Goal: Transaction & Acquisition: Download file/media

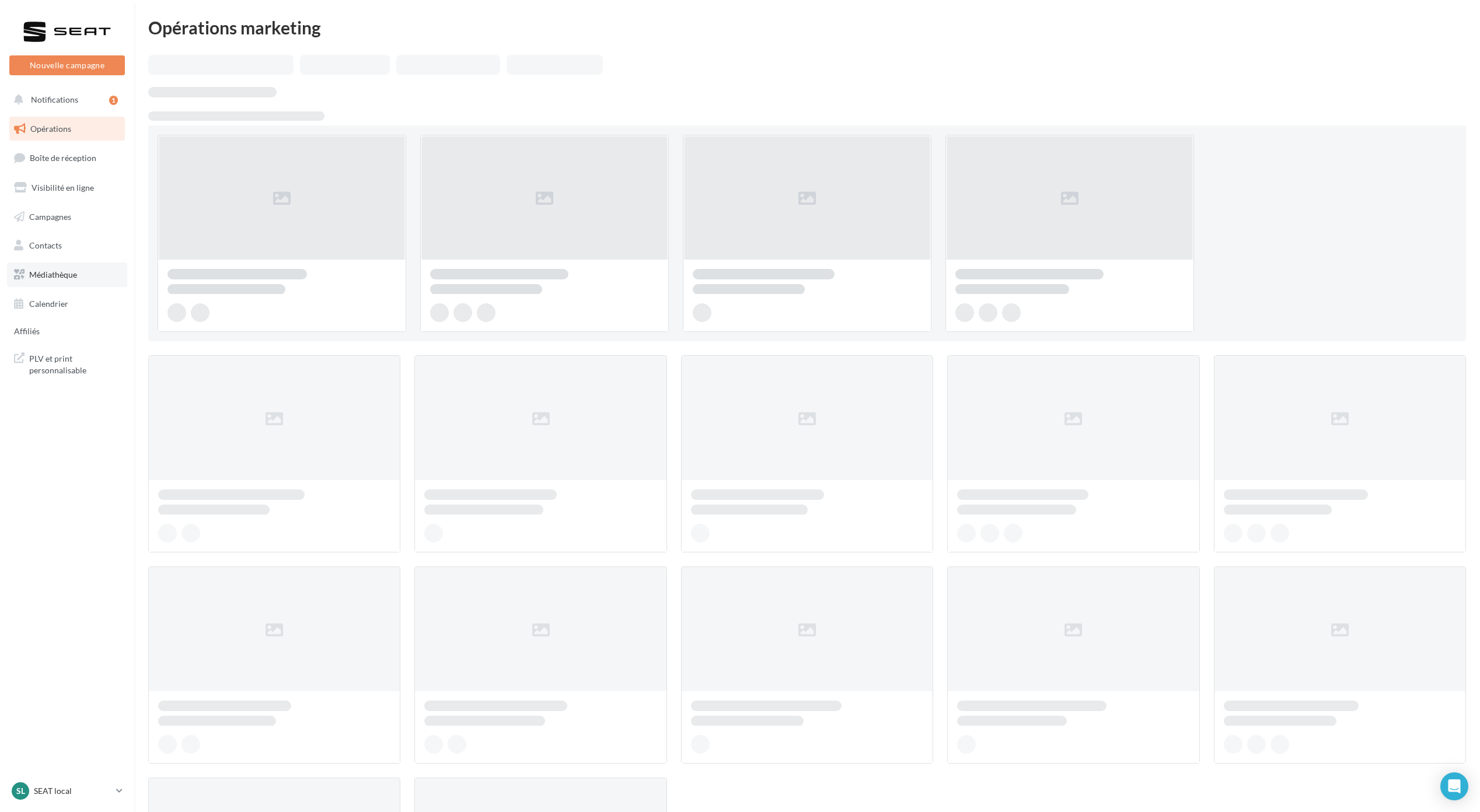
click at [52, 272] on span "Médiathèque" at bounding box center [52, 274] width 48 height 10
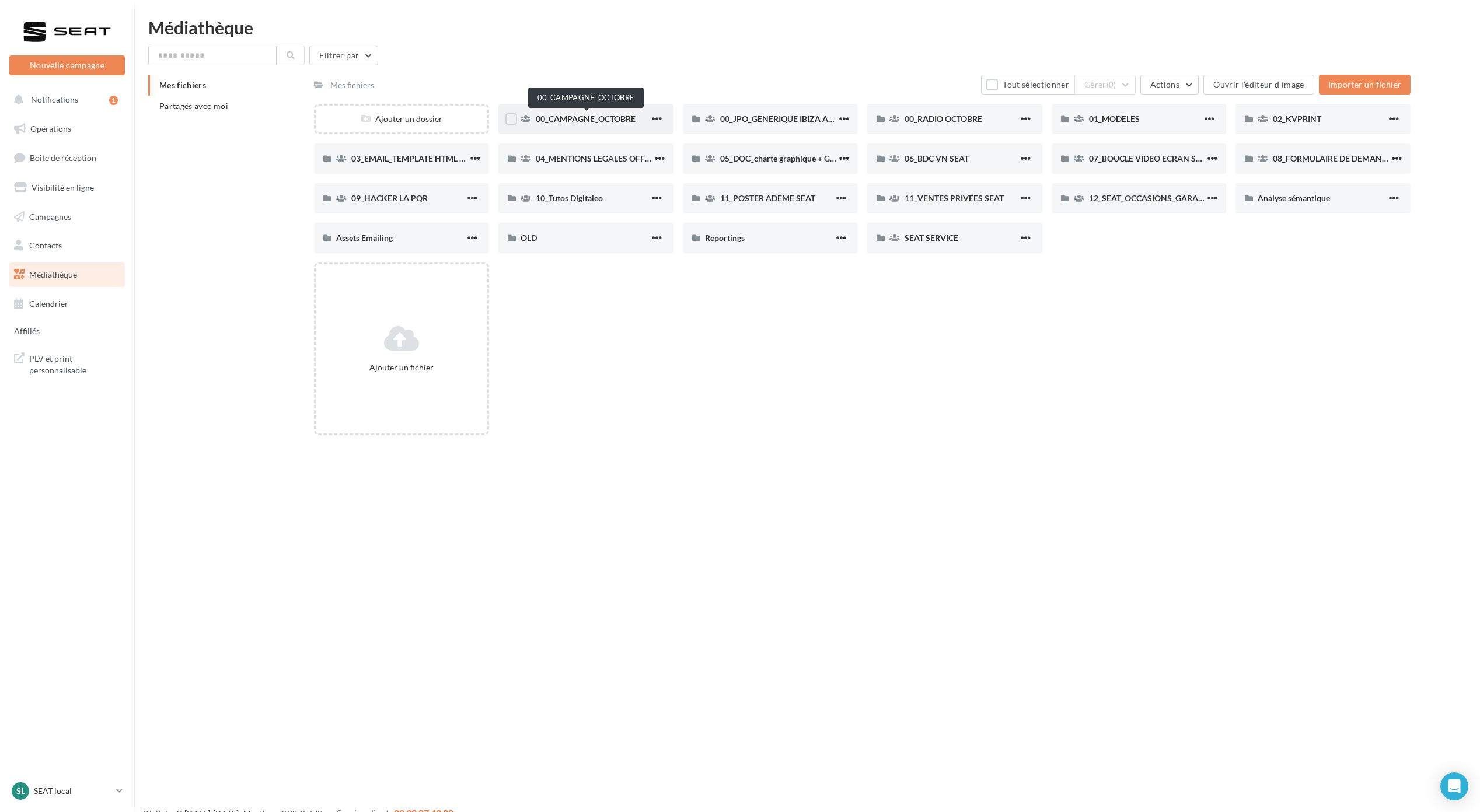
click at [600, 120] on span "00_CAMPAGNE_OCTOBRE" at bounding box center [585, 118] width 100 height 10
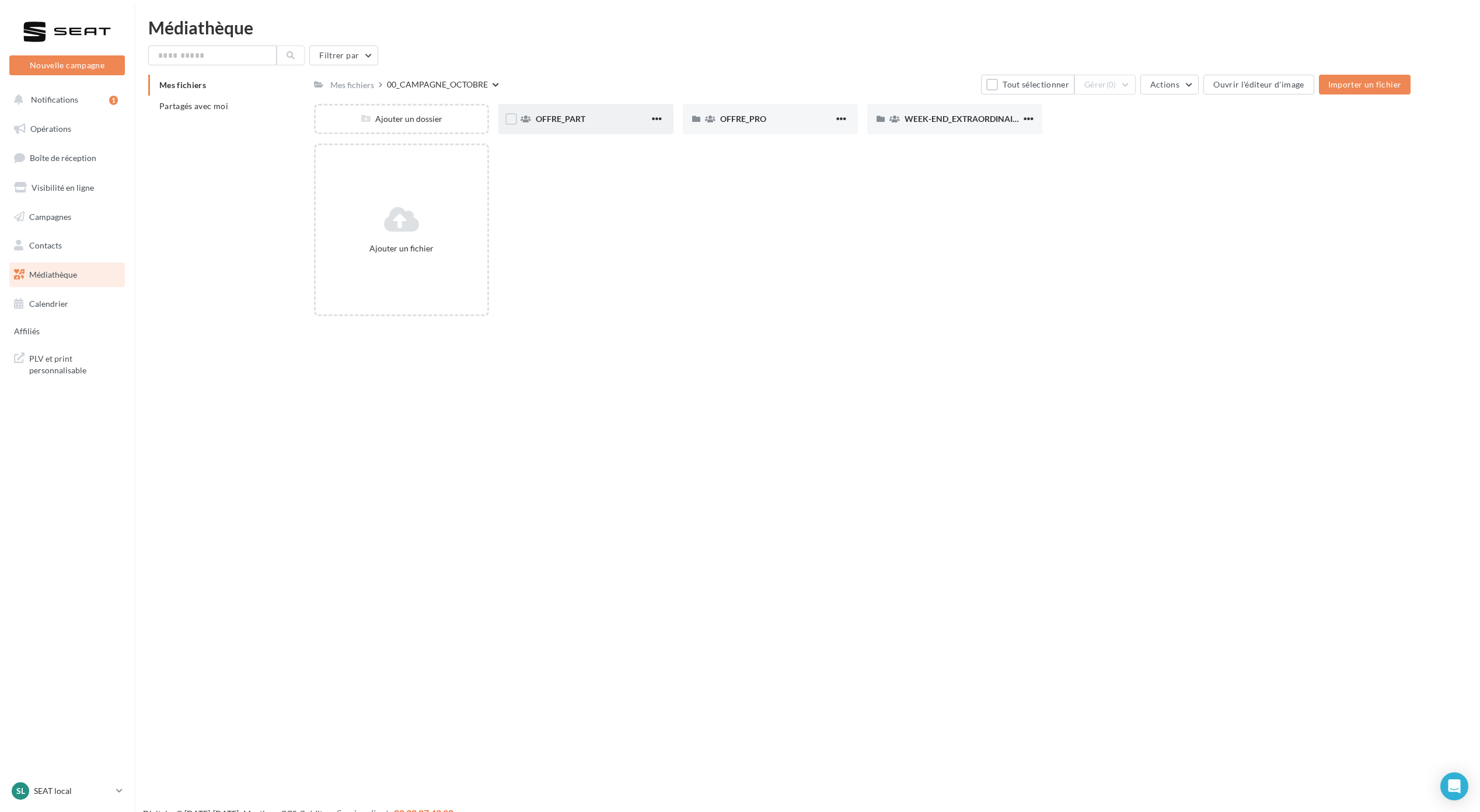
click at [561, 125] on div "OFFRE_PART" at bounding box center [592, 118] width 114 height 12
click at [917, 121] on span "IBIZA" at bounding box center [914, 118] width 21 height 10
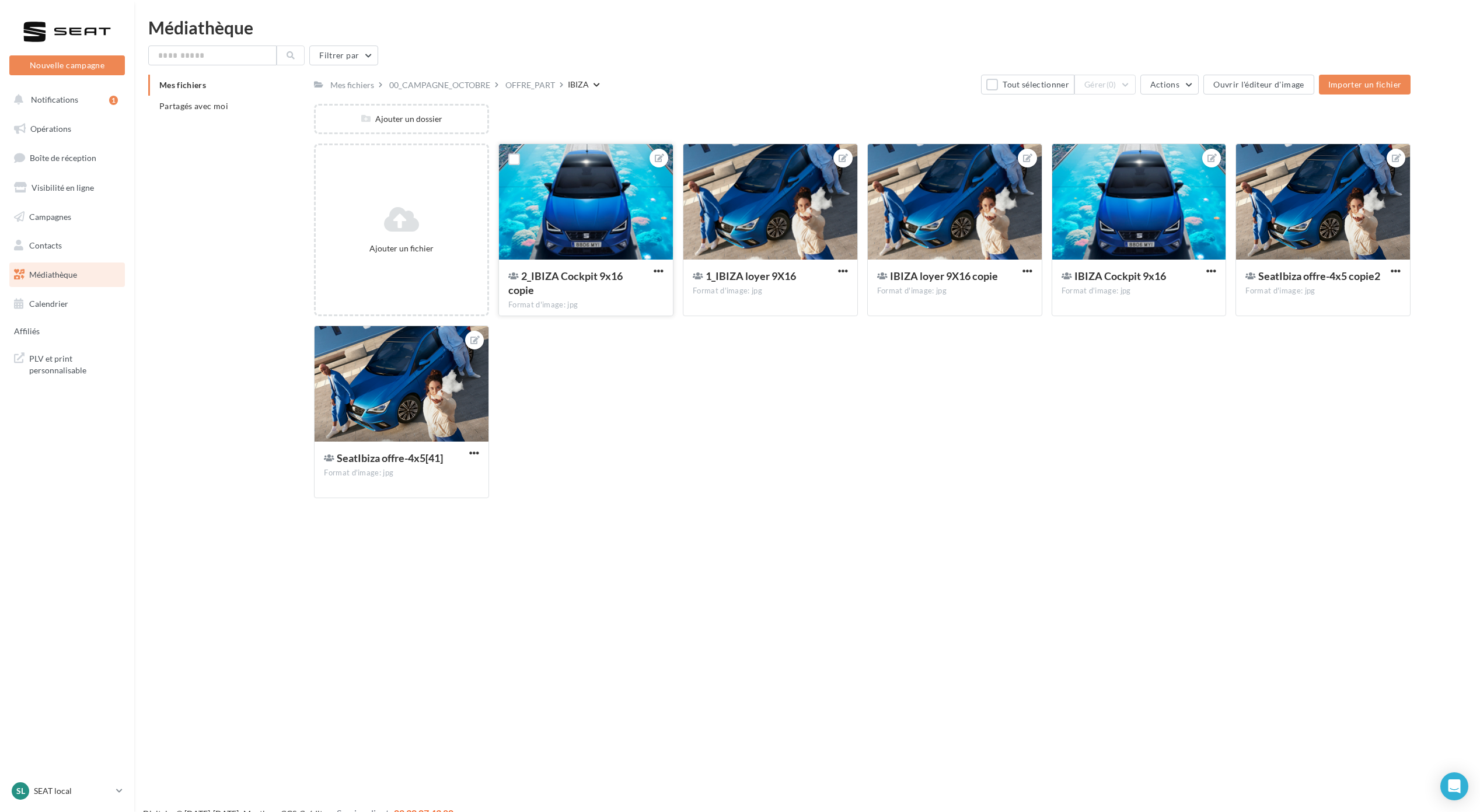
click at [582, 197] on div at bounding box center [586, 202] width 174 height 117
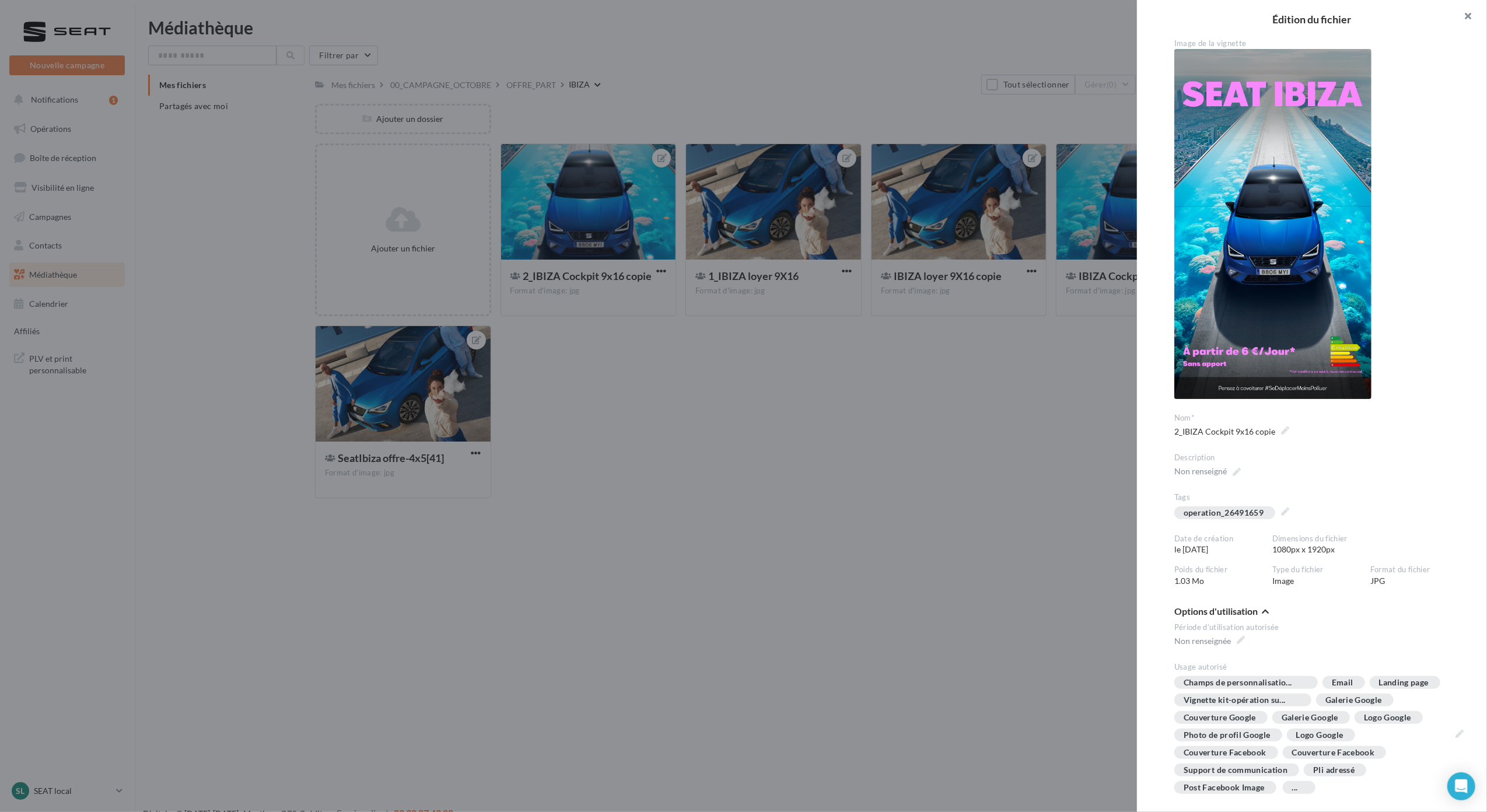
click at [1471, 16] on button "button" at bounding box center [1464, 17] width 47 height 35
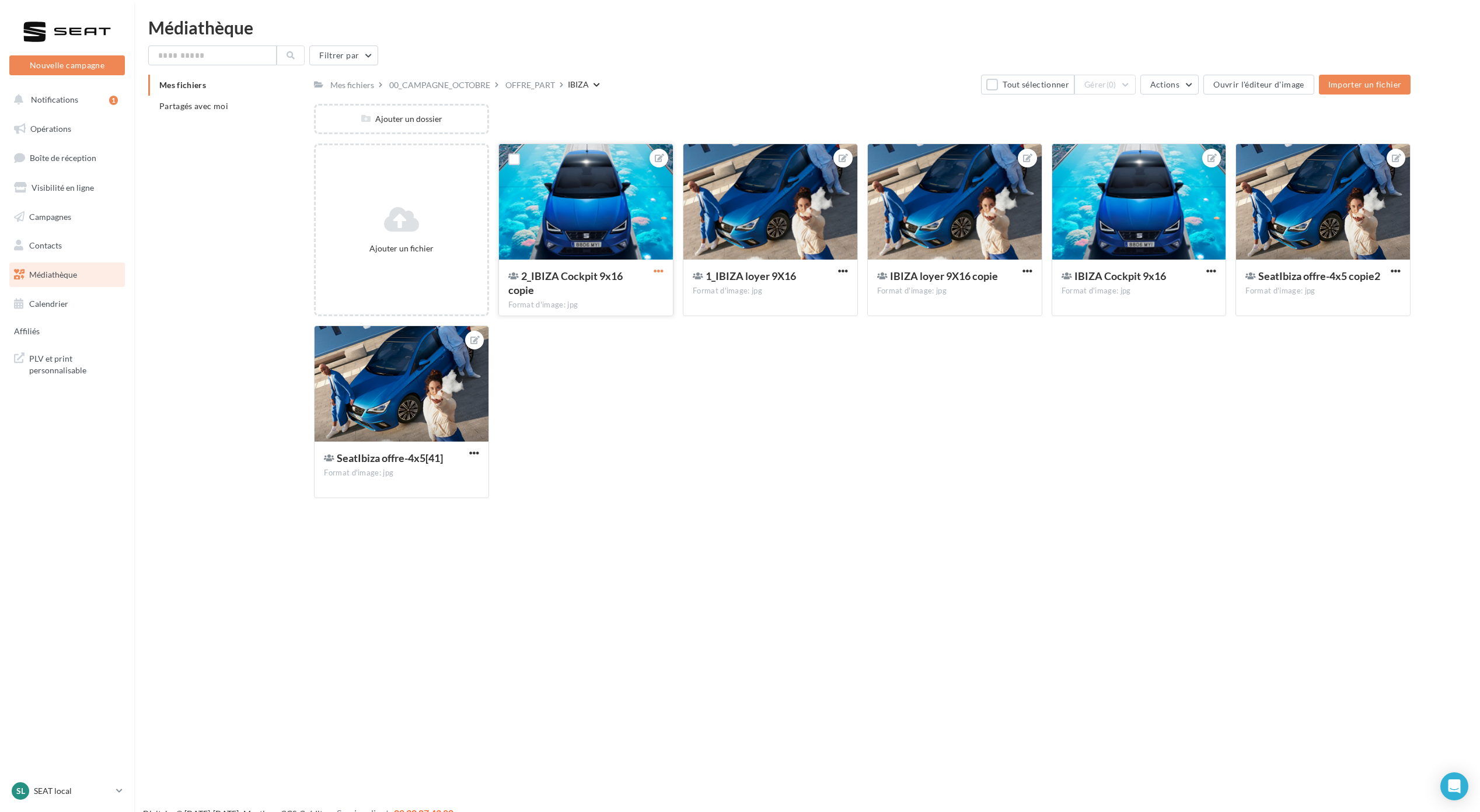
click at [657, 272] on span "button" at bounding box center [658, 271] width 10 height 10
click at [628, 352] on button "Télécharger" at bounding box center [600, 355] width 129 height 31
click at [758, 224] on div at bounding box center [770, 202] width 174 height 117
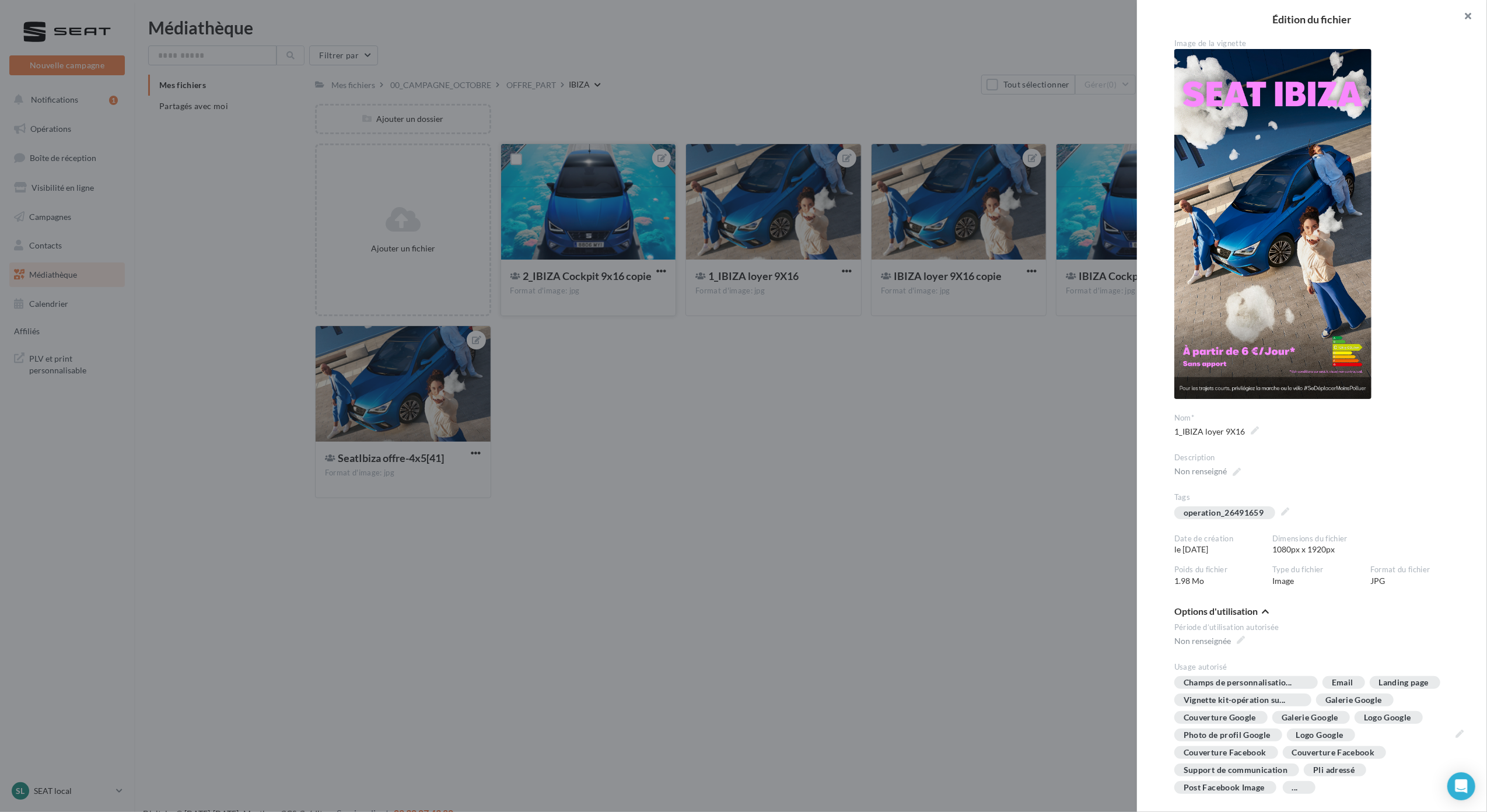
click at [1471, 20] on button "button" at bounding box center [1464, 17] width 47 height 35
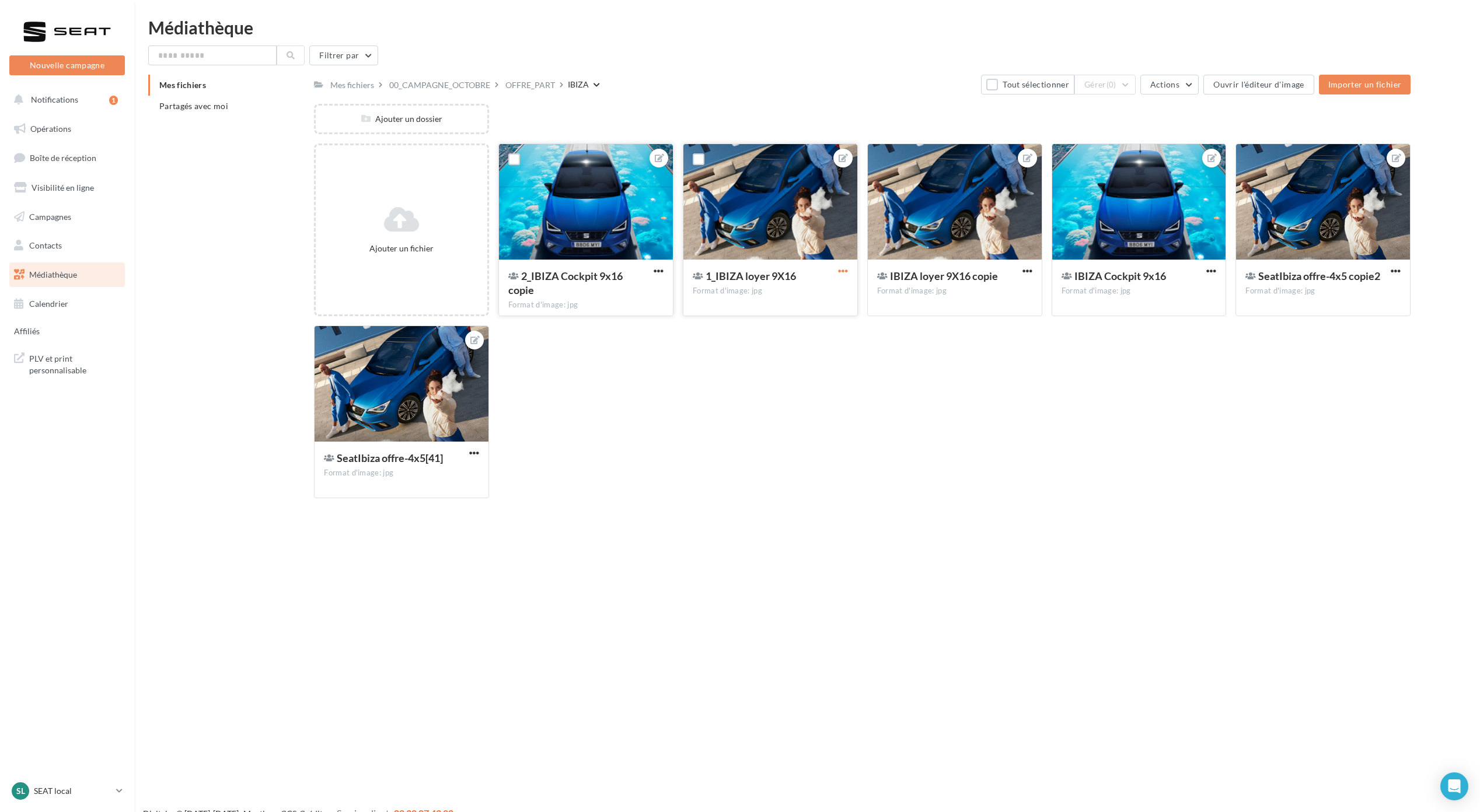
click at [843, 271] on span "button" at bounding box center [843, 271] width 10 height 10
click at [810, 366] on button "Télécharger" at bounding box center [785, 355] width 129 height 31
click at [964, 281] on span "IBIZA loyer 9X16 copie" at bounding box center [944, 276] width 108 height 13
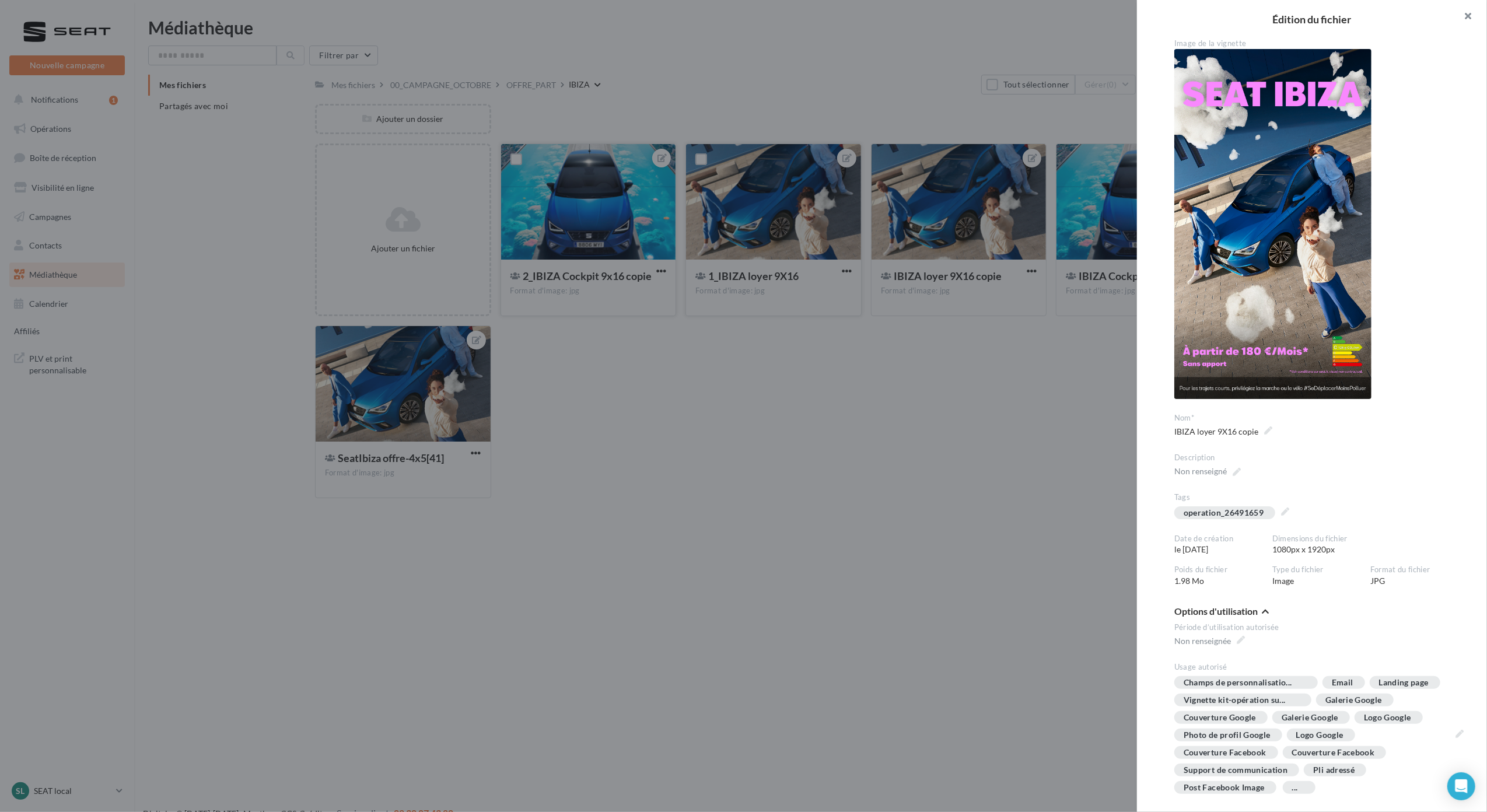
click at [1468, 20] on button "button" at bounding box center [1464, 17] width 47 height 35
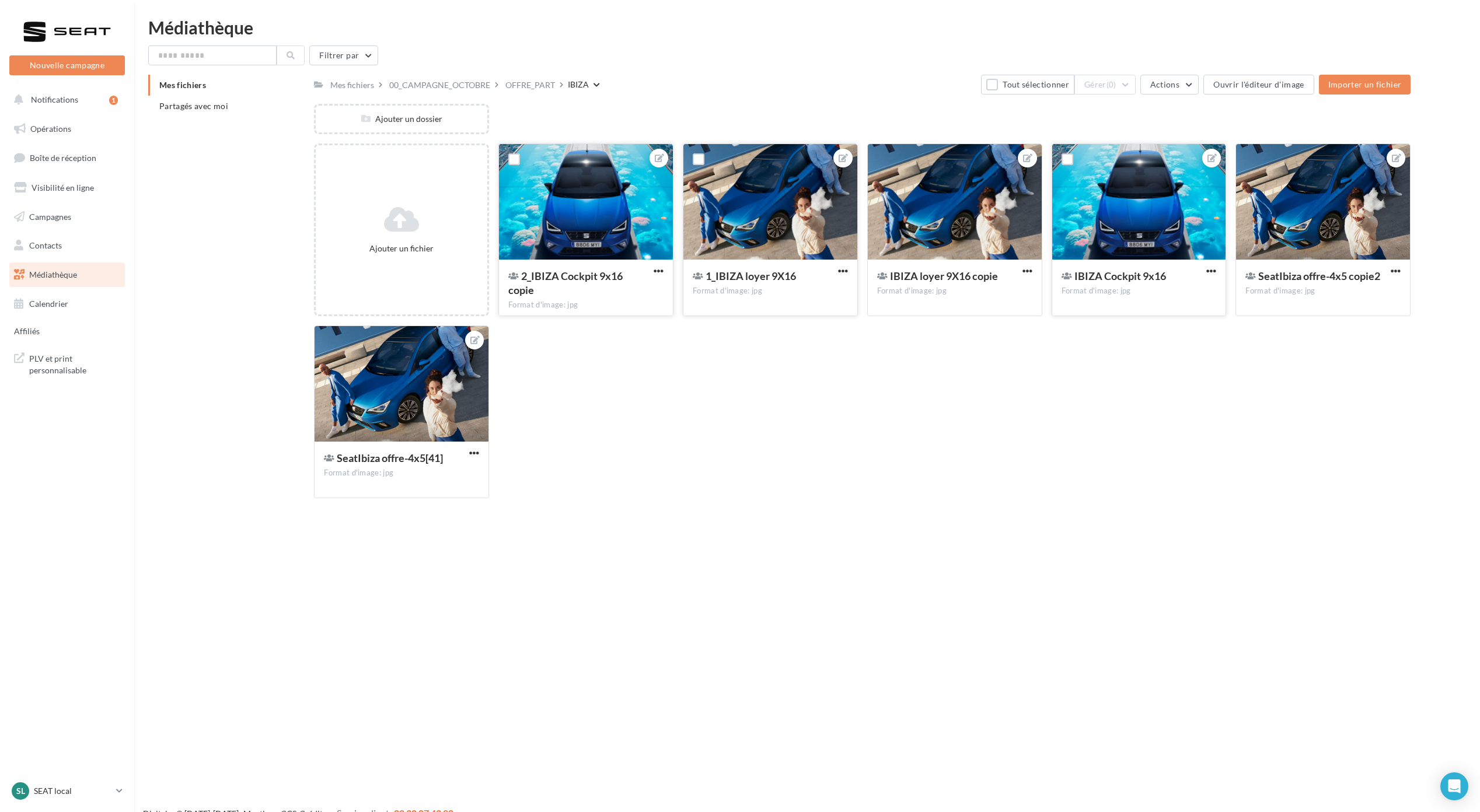
click at [1131, 280] on span "IBIZA Cockpit 9x16" at bounding box center [1120, 276] width 92 height 13
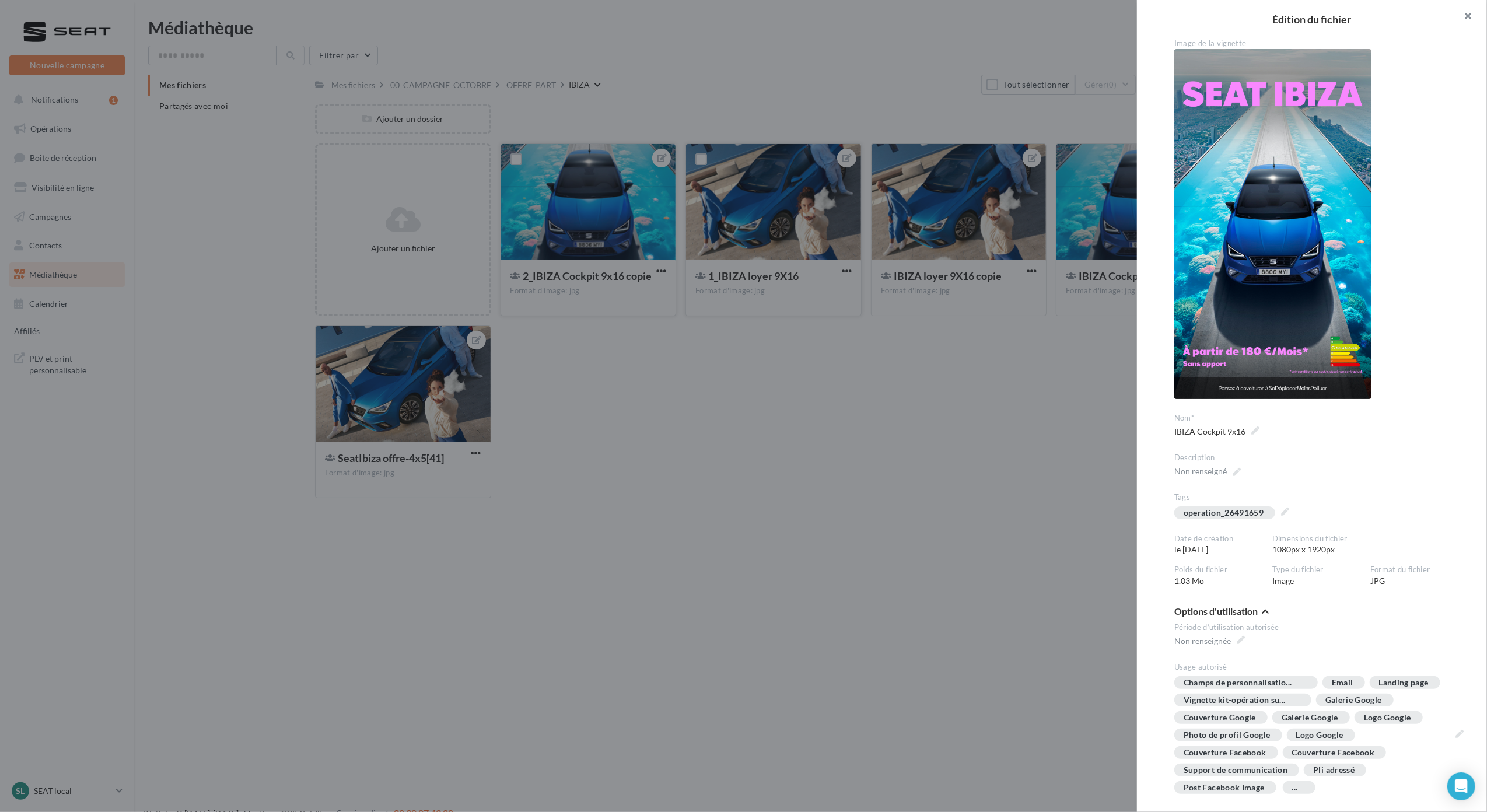
click at [1467, 14] on button "button" at bounding box center [1464, 17] width 47 height 35
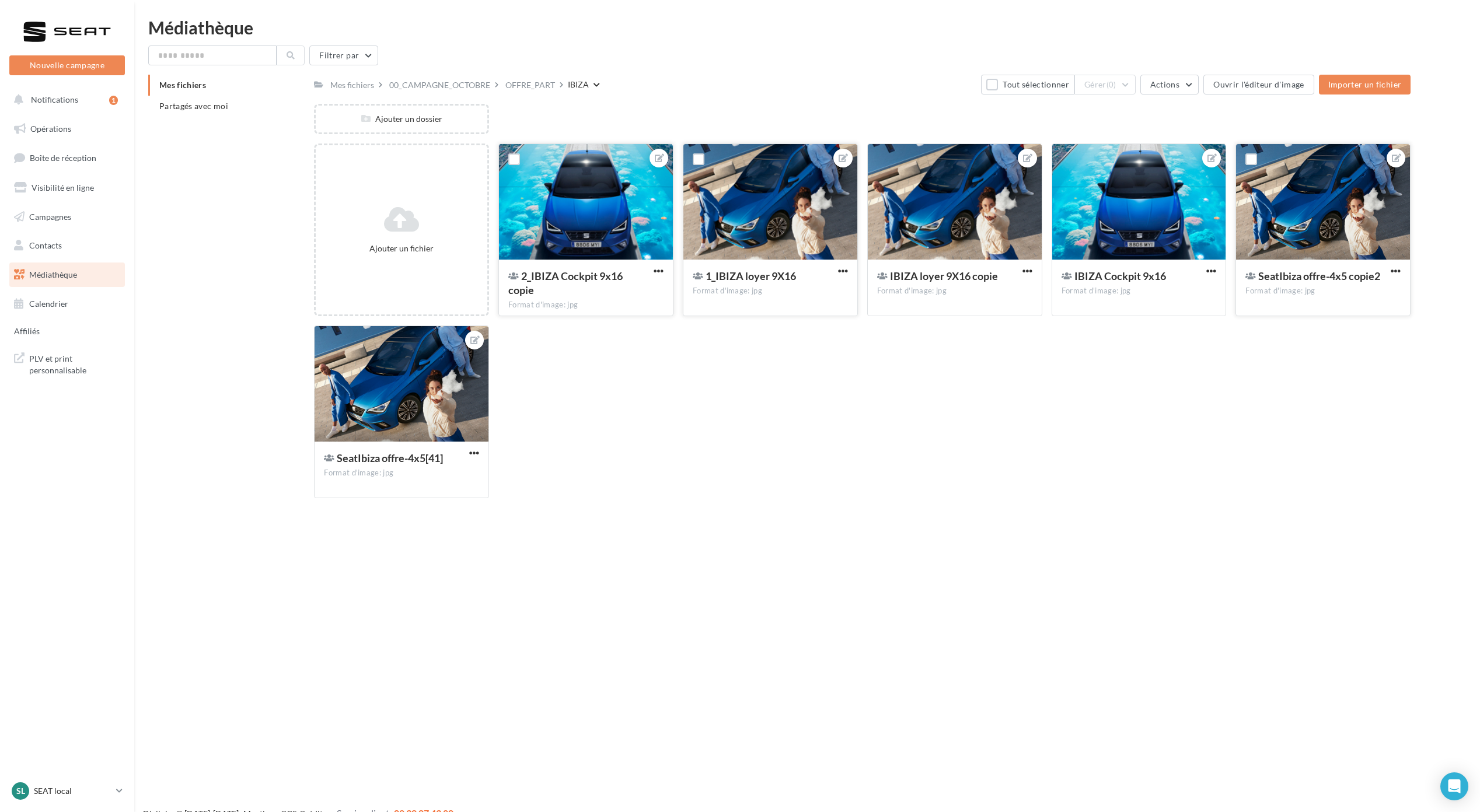
click at [1306, 276] on span "SeatIbiza offre-4x5 copie2" at bounding box center [1319, 276] width 122 height 13
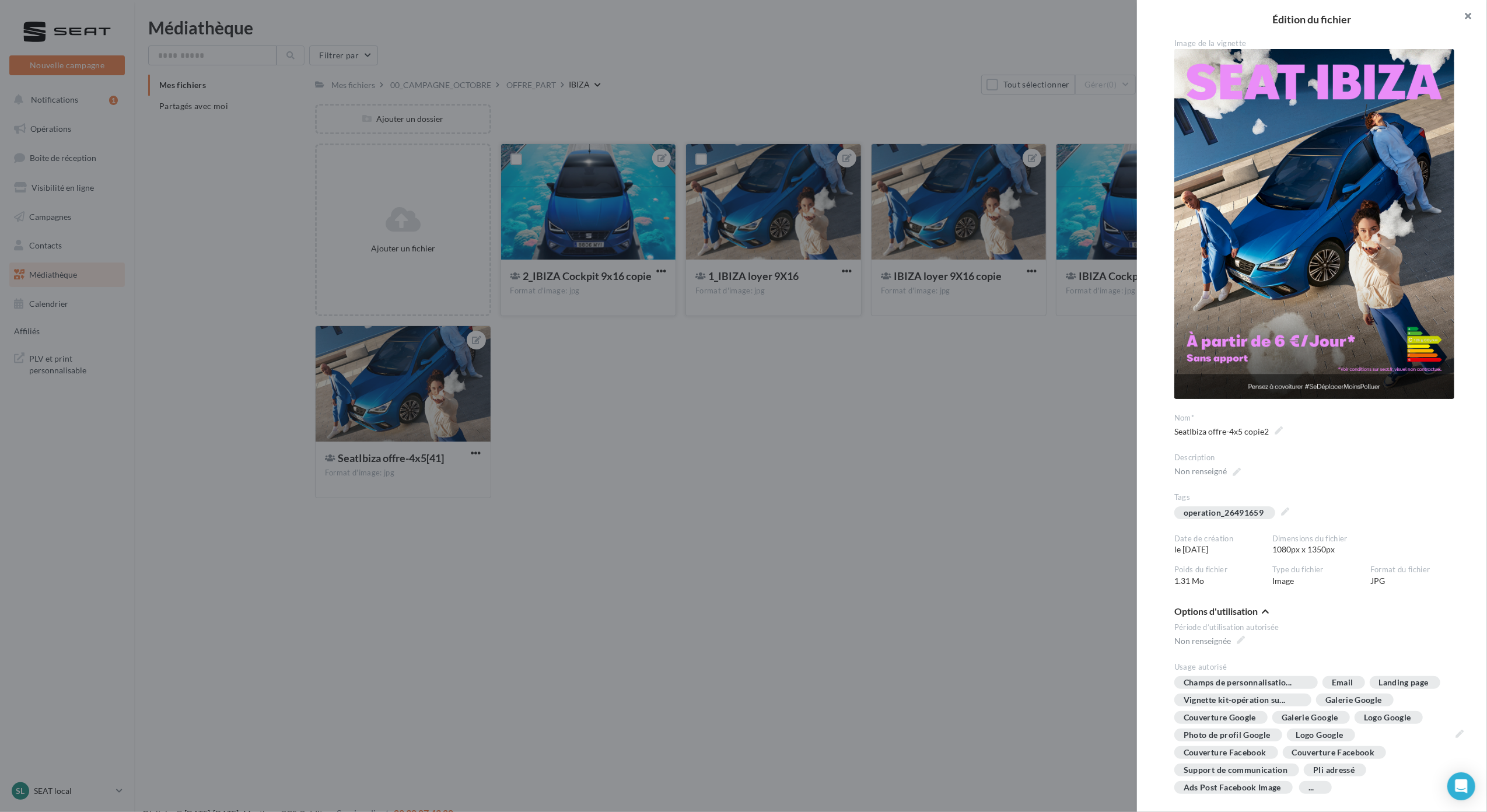
click at [1468, 20] on button "button" at bounding box center [1464, 17] width 47 height 35
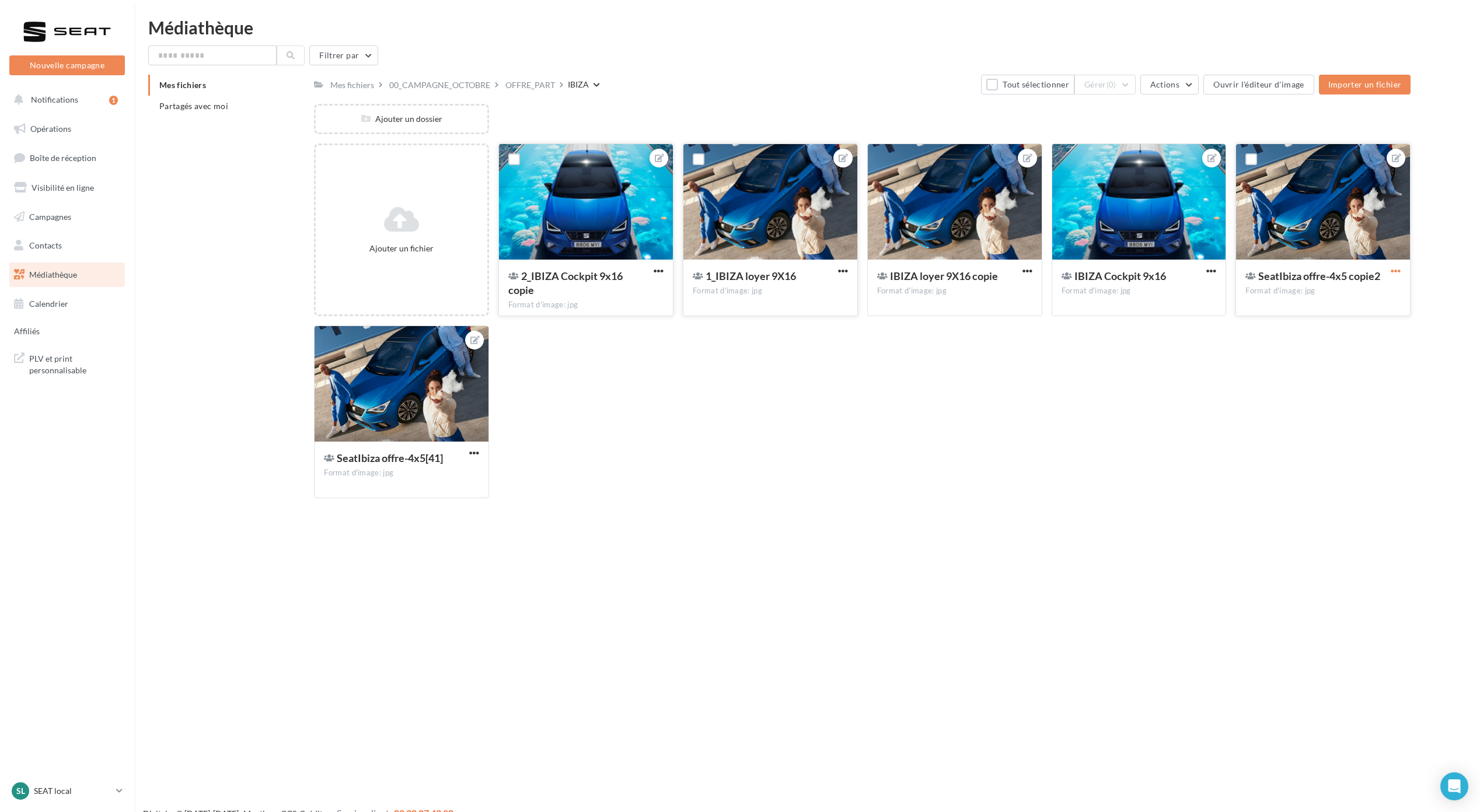
click at [1399, 267] on span "button" at bounding box center [1395, 271] width 10 height 10
click at [1349, 364] on button "Télécharger" at bounding box center [1337, 355] width 129 height 31
click at [431, 431] on div at bounding box center [401, 384] width 174 height 117
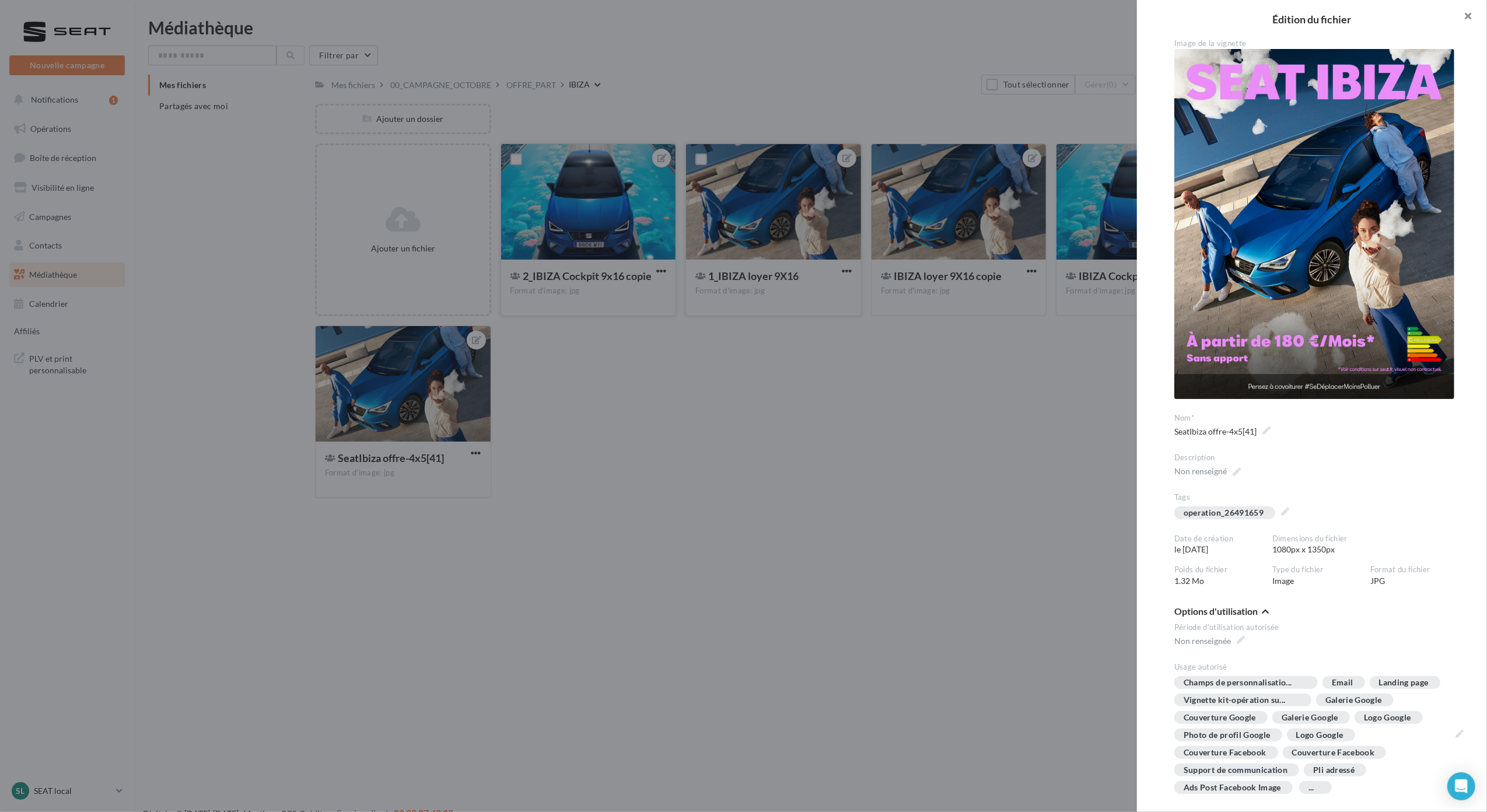
click at [1475, 14] on button "button" at bounding box center [1464, 17] width 47 height 35
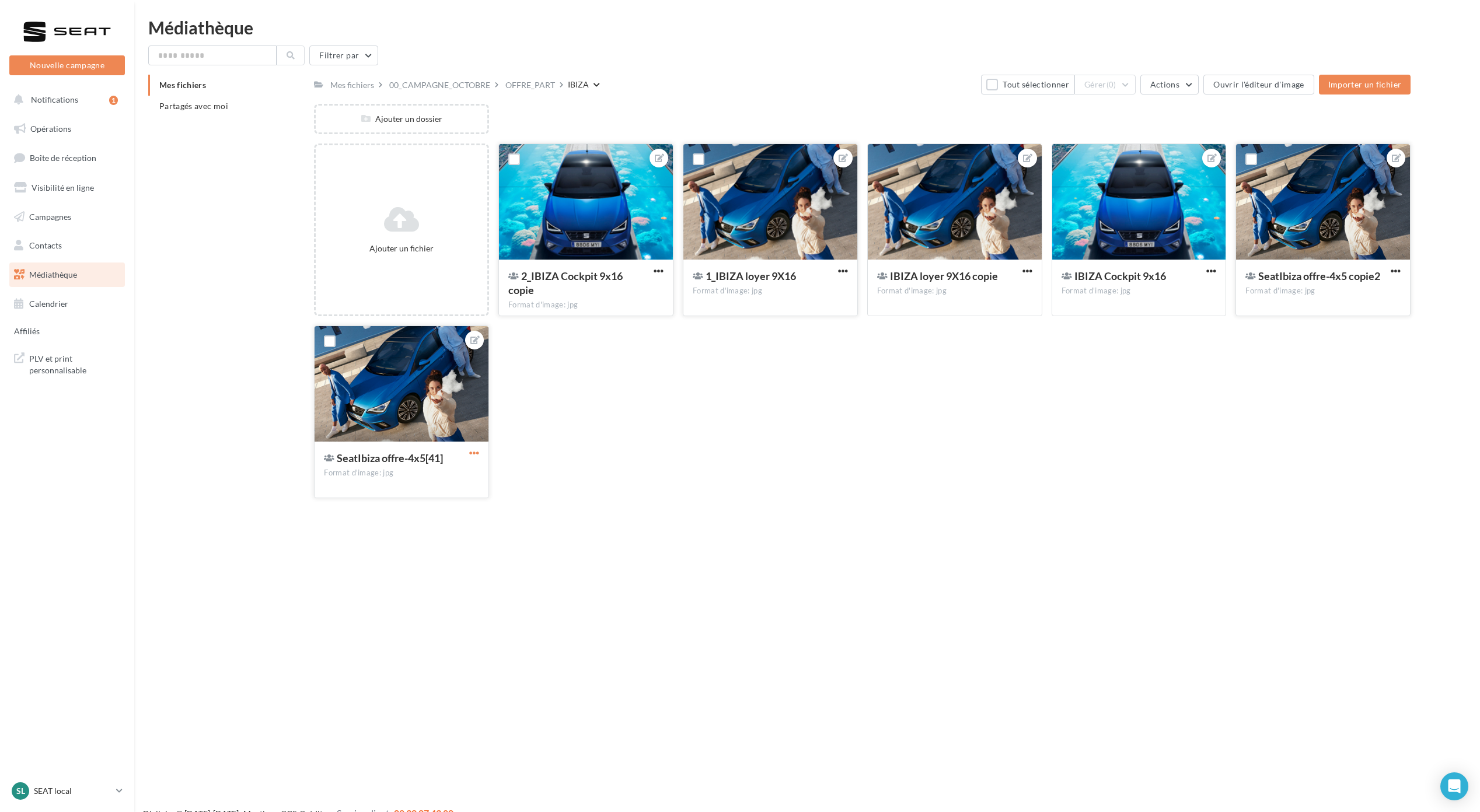
click at [472, 456] on span "button" at bounding box center [474, 453] width 10 height 10
click at [434, 539] on button "Télécharger" at bounding box center [416, 537] width 129 height 31
click at [528, 85] on div "OFFRE_PART" at bounding box center [530, 85] width 49 height 12
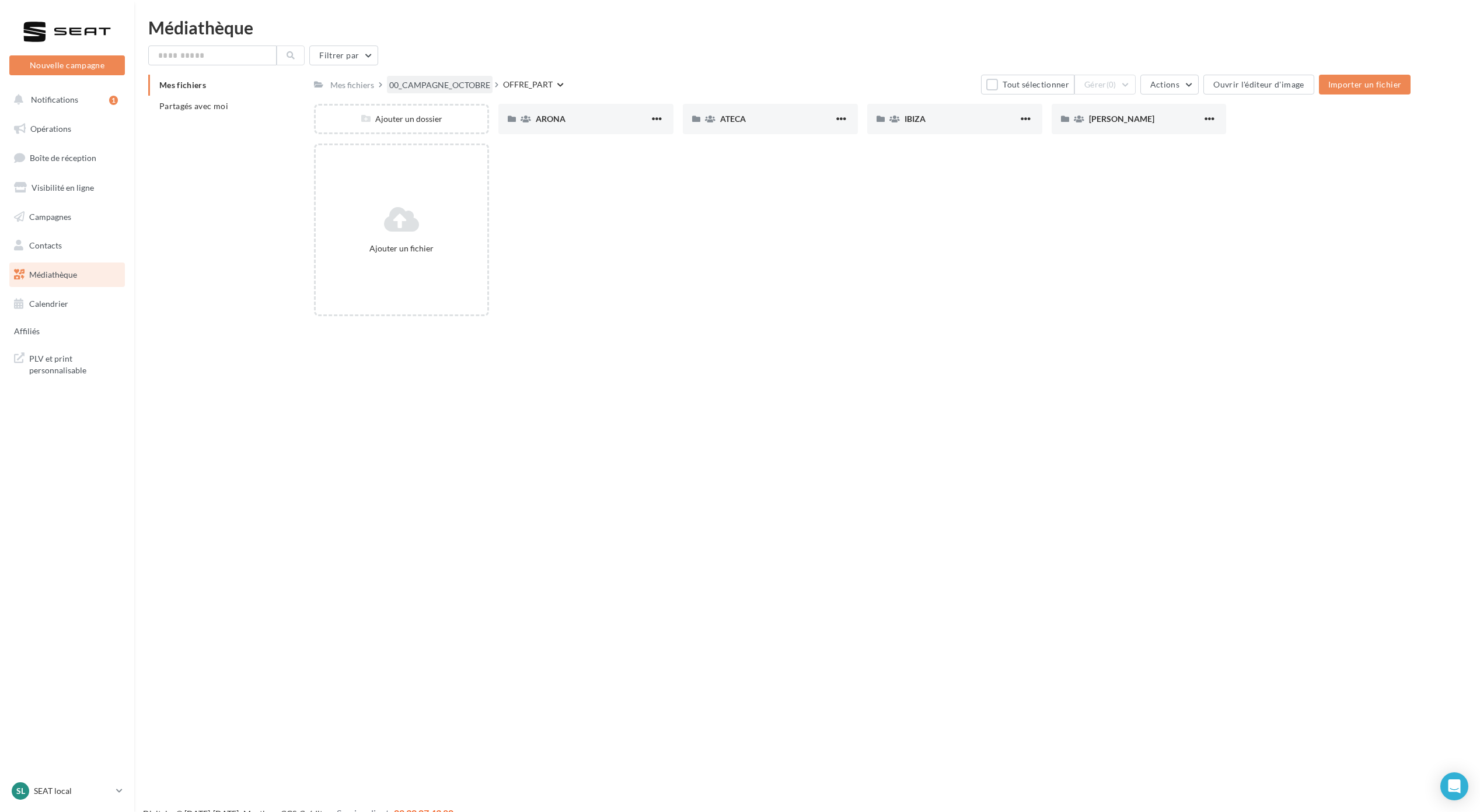
click at [451, 85] on div "00_CAMPAGNE_OCTOBRE" at bounding box center [440, 85] width 101 height 12
click at [935, 122] on span "WEEK-END_EXTRAORDINAIRE" at bounding box center [963, 118] width 118 height 10
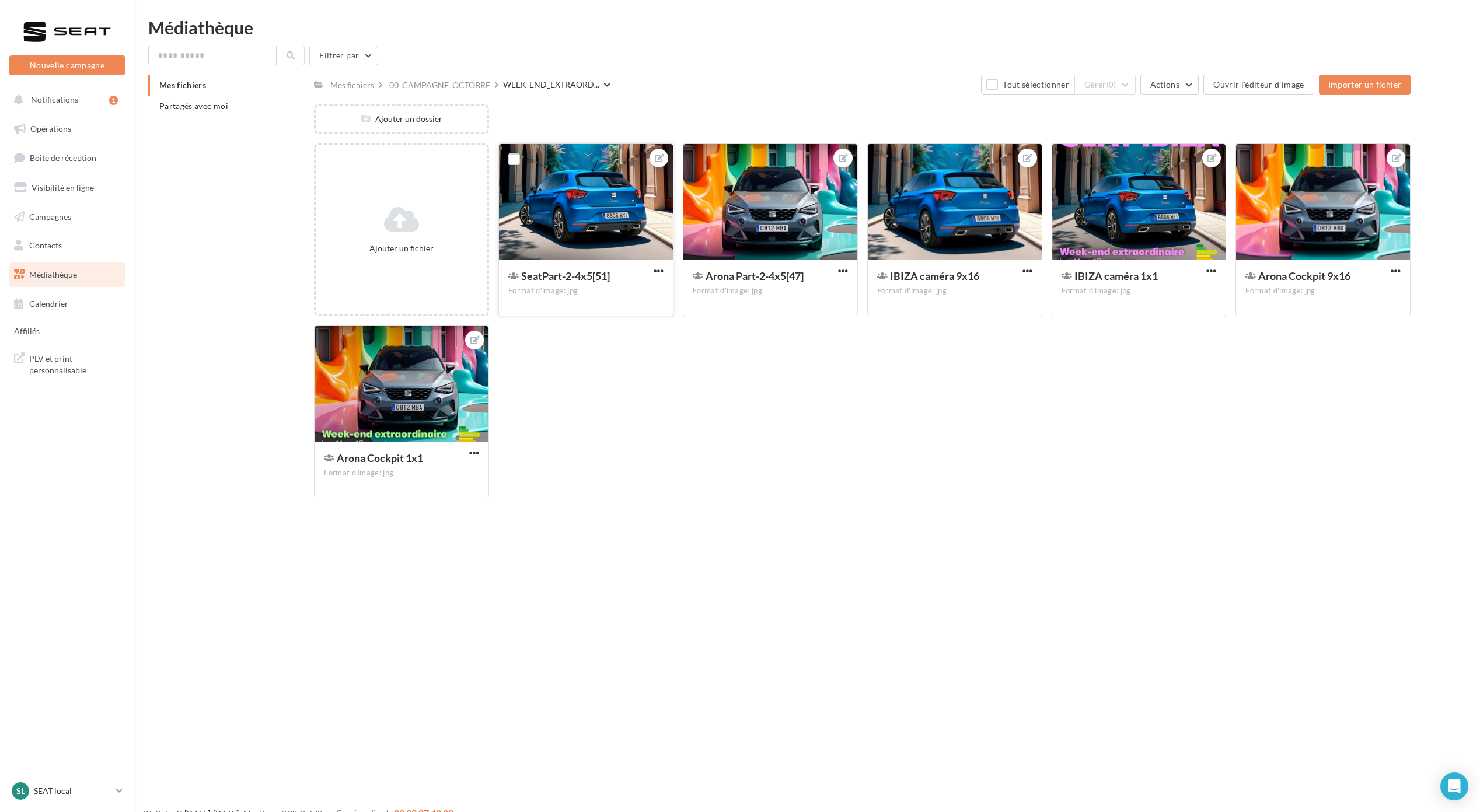
click at [572, 269] on div "SeatPart-2-4x5[51]" at bounding box center [559, 276] width 102 height 14
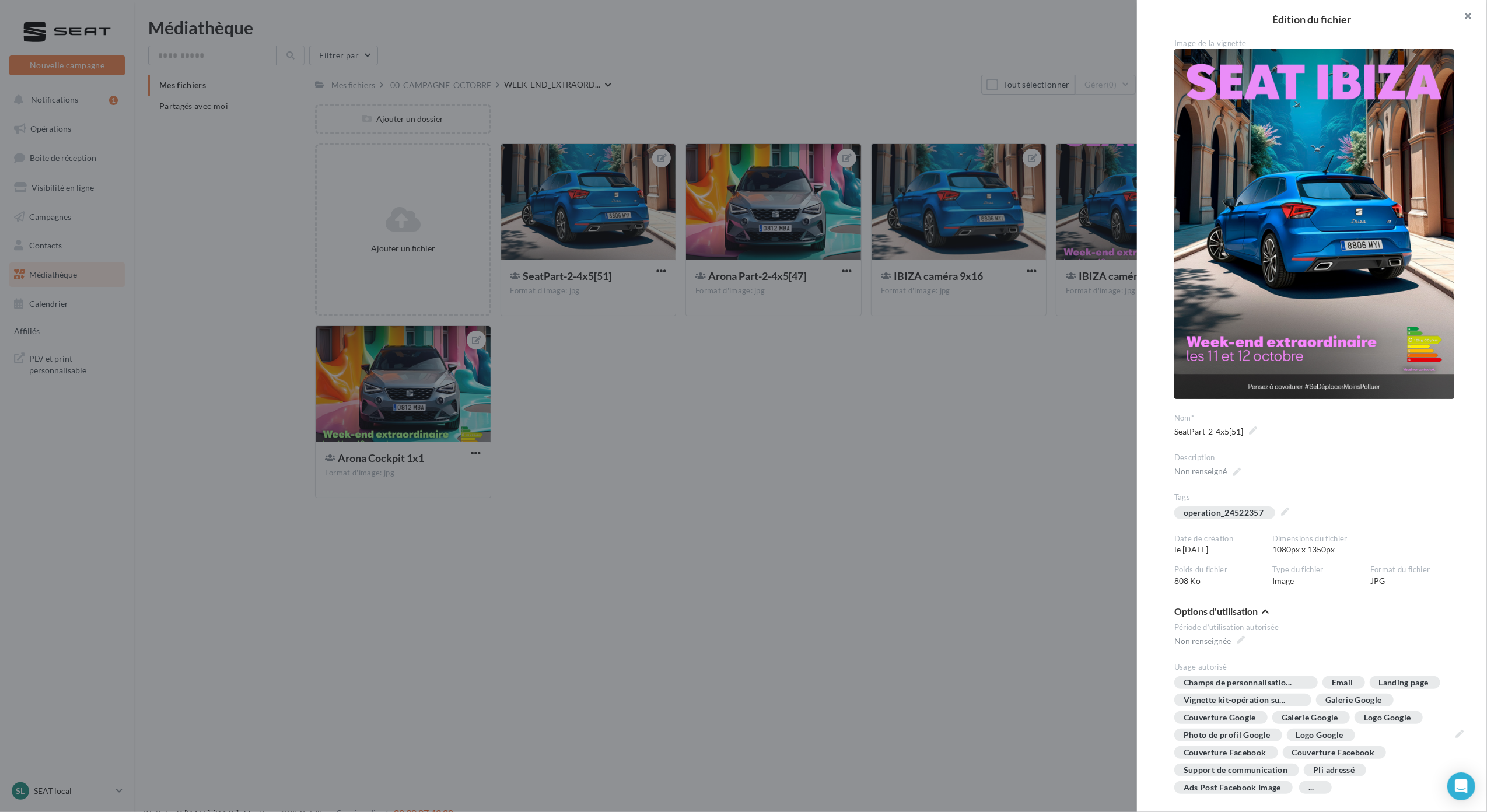
click at [1461, 17] on button "button" at bounding box center [1464, 17] width 47 height 35
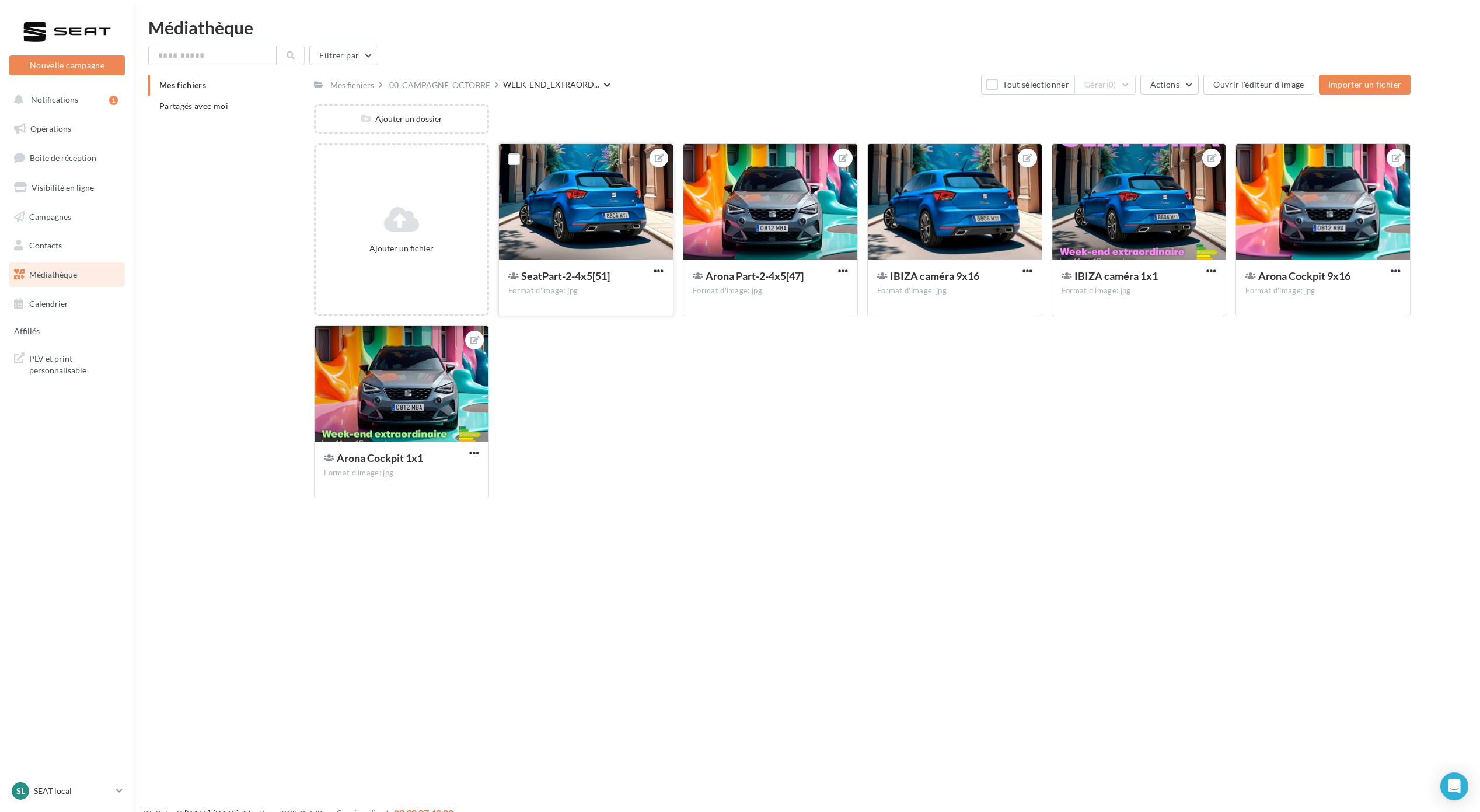
click at [650, 272] on div "SeatPart-2-4x5[51]" at bounding box center [586, 277] width 155 height 17
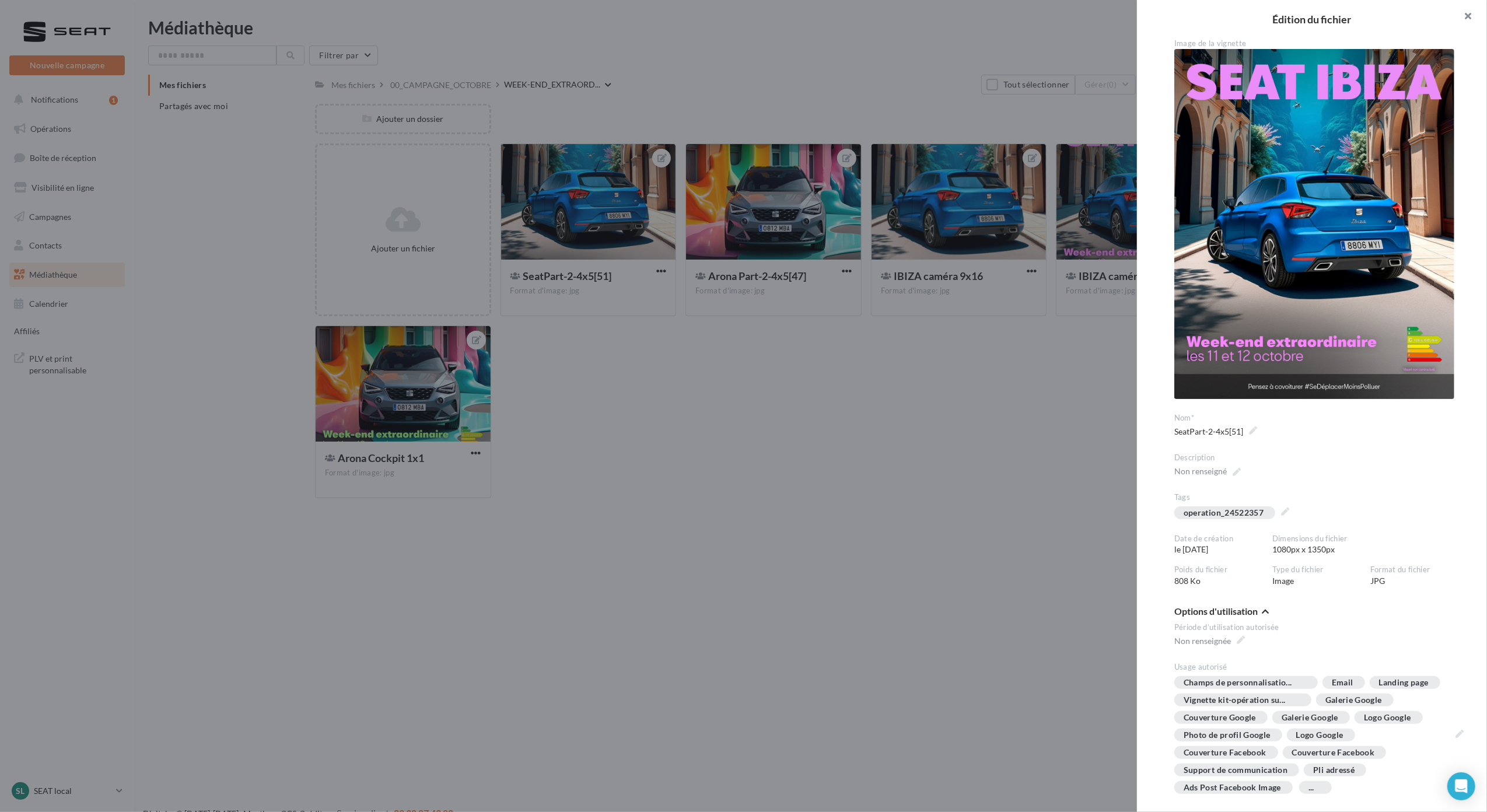
click at [1460, 17] on button "button" at bounding box center [1464, 17] width 47 height 35
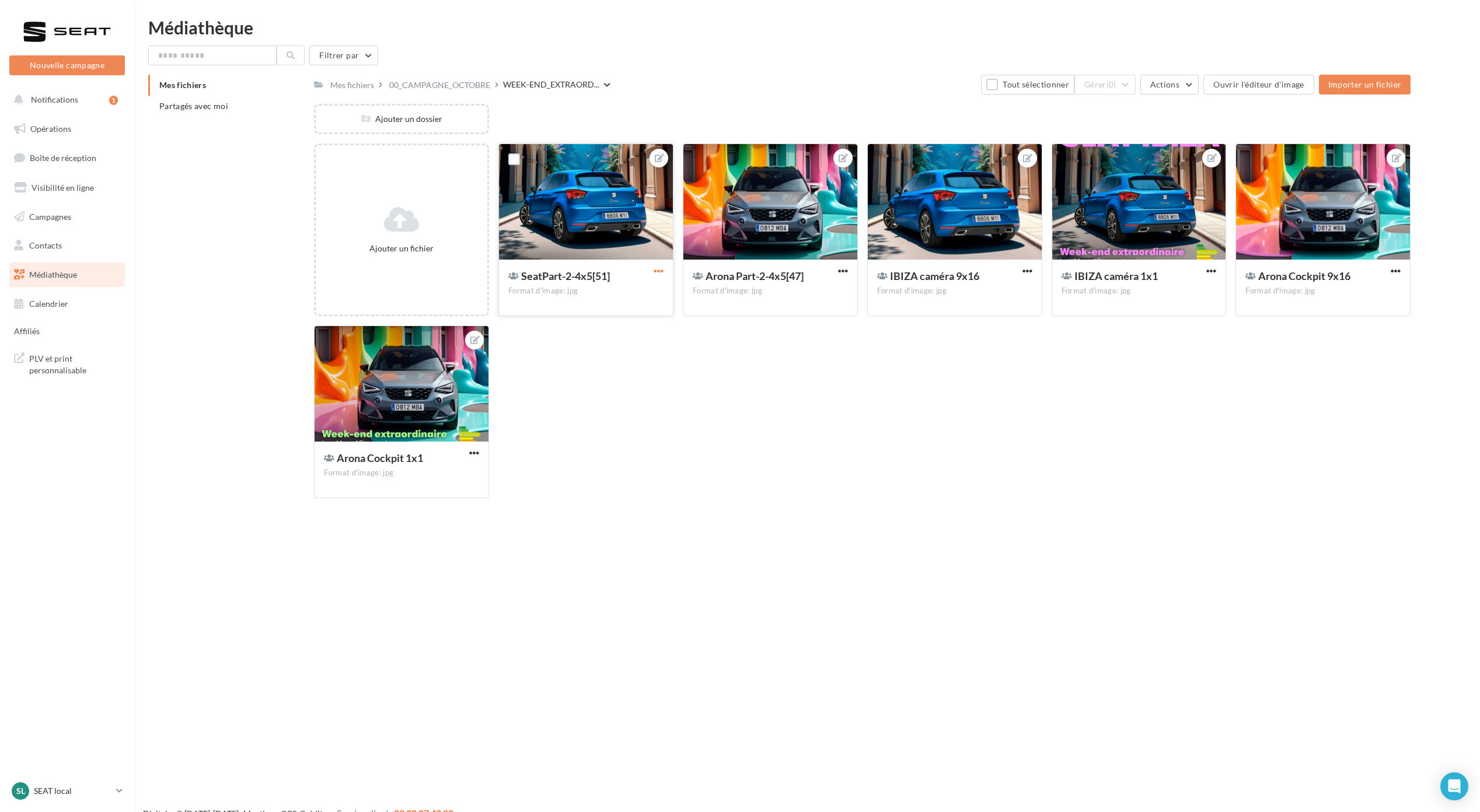
click at [660, 272] on span "button" at bounding box center [658, 271] width 10 height 10
click at [642, 346] on button "Télécharger" at bounding box center [600, 355] width 129 height 31
click at [845, 273] on span "button" at bounding box center [843, 271] width 10 height 10
click at [1039, 271] on div "IBIZA caméra 9x16 Format d'image: jpg" at bounding box center [955, 287] width 174 height 55
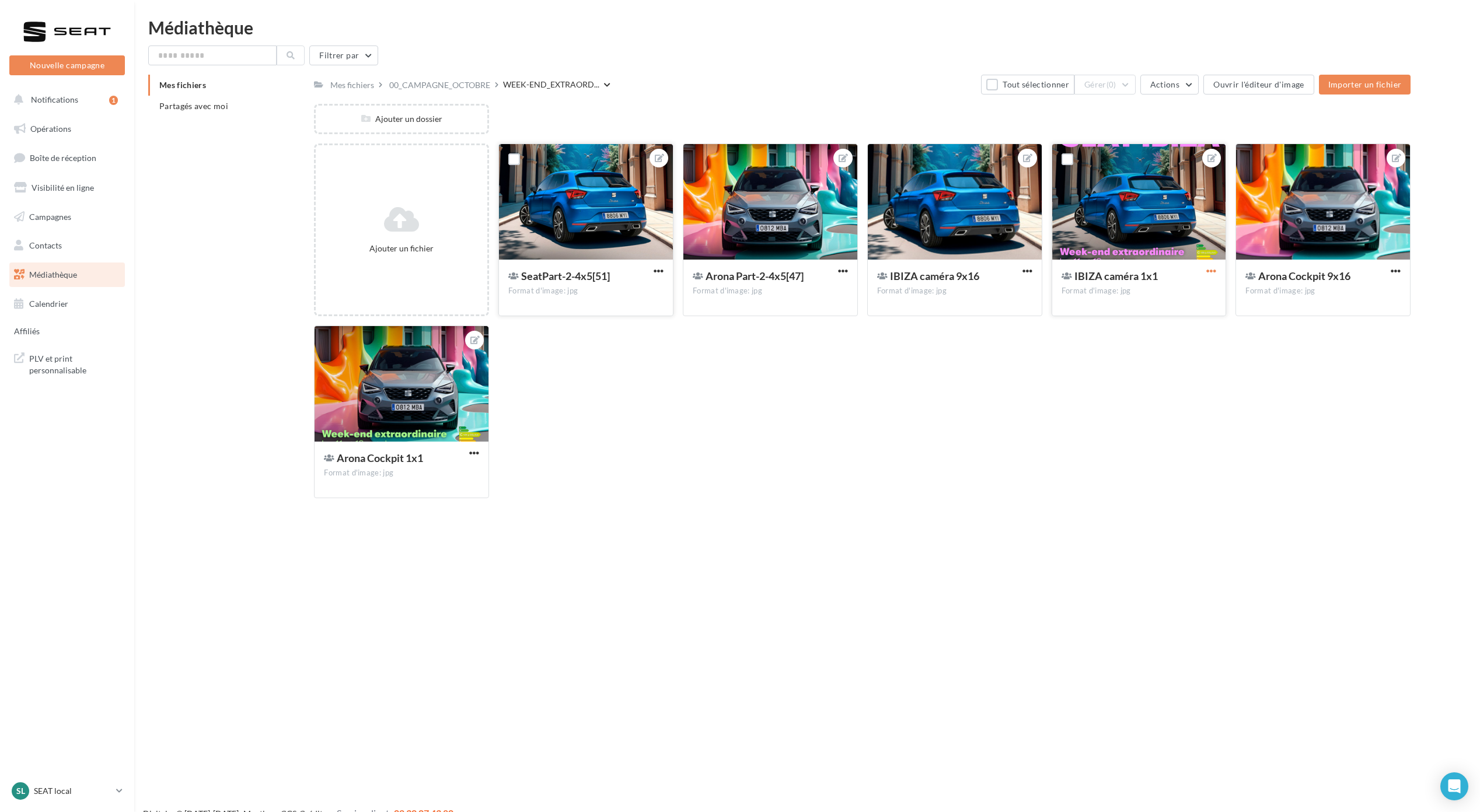
click at [1210, 269] on span "button" at bounding box center [1211, 271] width 10 height 10
click at [1177, 364] on button "Télécharger" at bounding box center [1153, 355] width 129 height 31
click at [1028, 273] on span "button" at bounding box center [1027, 271] width 10 height 10
click at [986, 358] on button "Télécharger" at bounding box center [969, 355] width 129 height 31
click at [441, 88] on div "00_CAMPAGNE_OCTOBRE" at bounding box center [440, 85] width 101 height 12
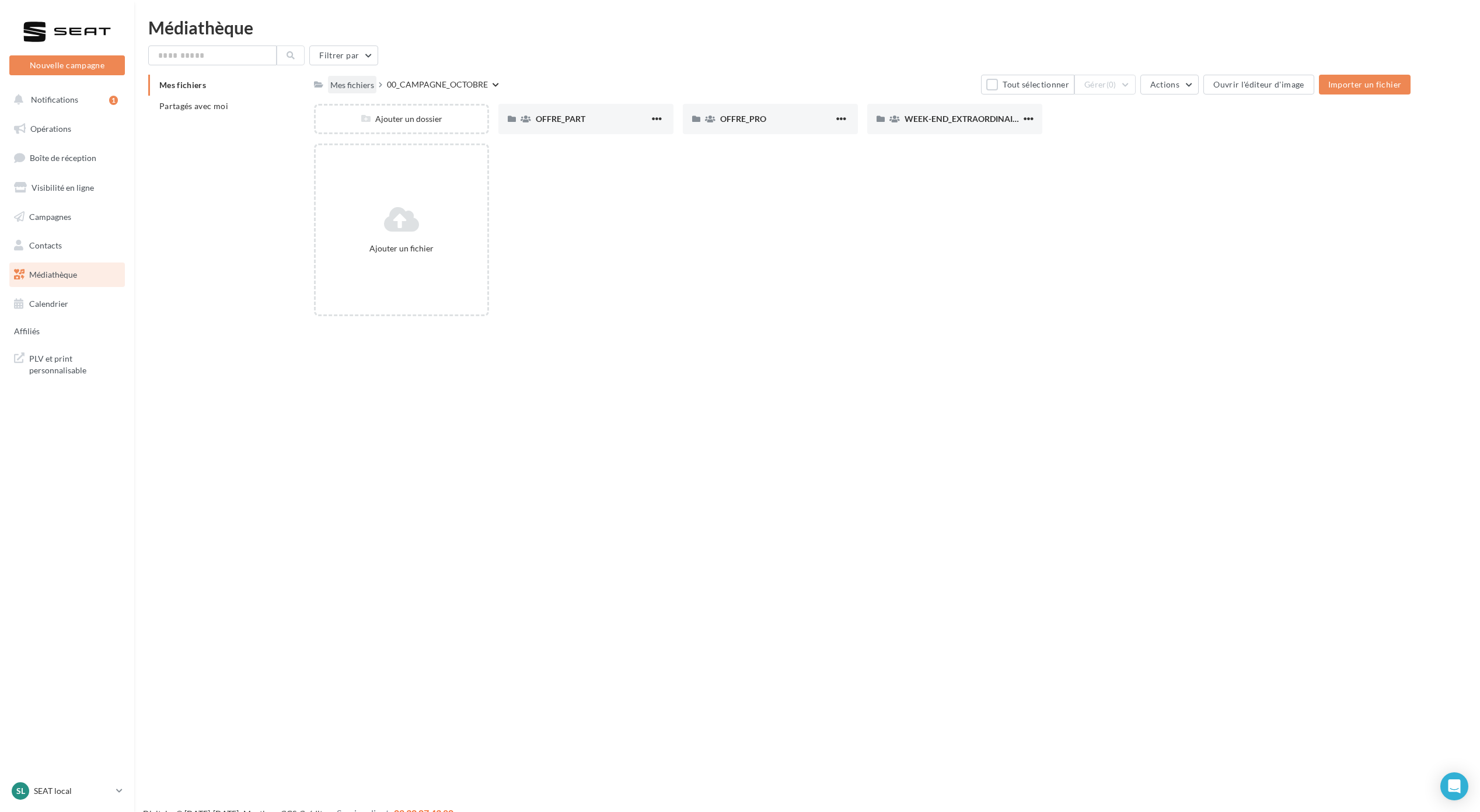
click at [363, 88] on div "Mes fichiers" at bounding box center [353, 85] width 44 height 12
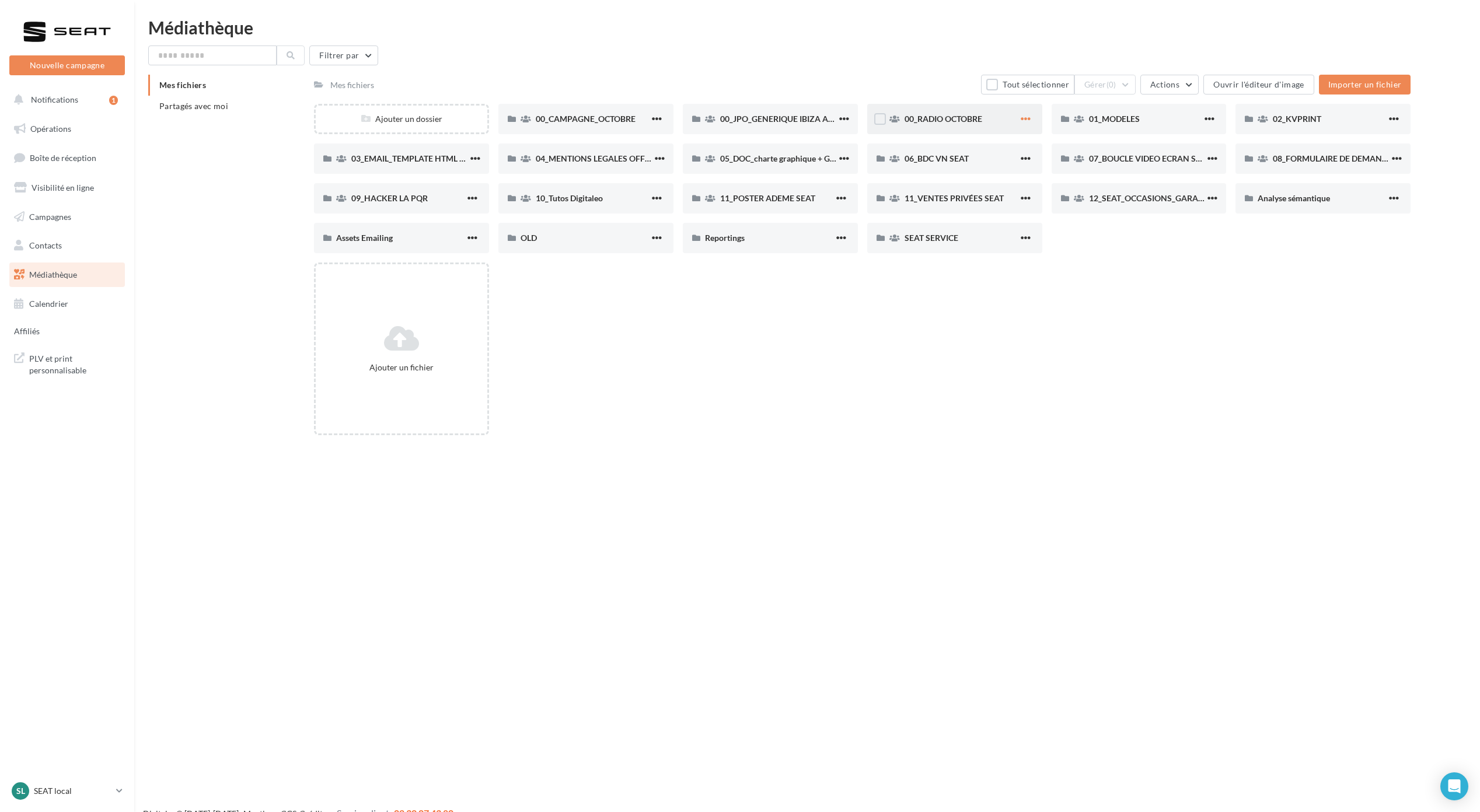
click at [1022, 114] on span "button" at bounding box center [1026, 118] width 10 height 10
click at [928, 122] on span "00_RADIO OCTOBRE" at bounding box center [943, 118] width 78 height 10
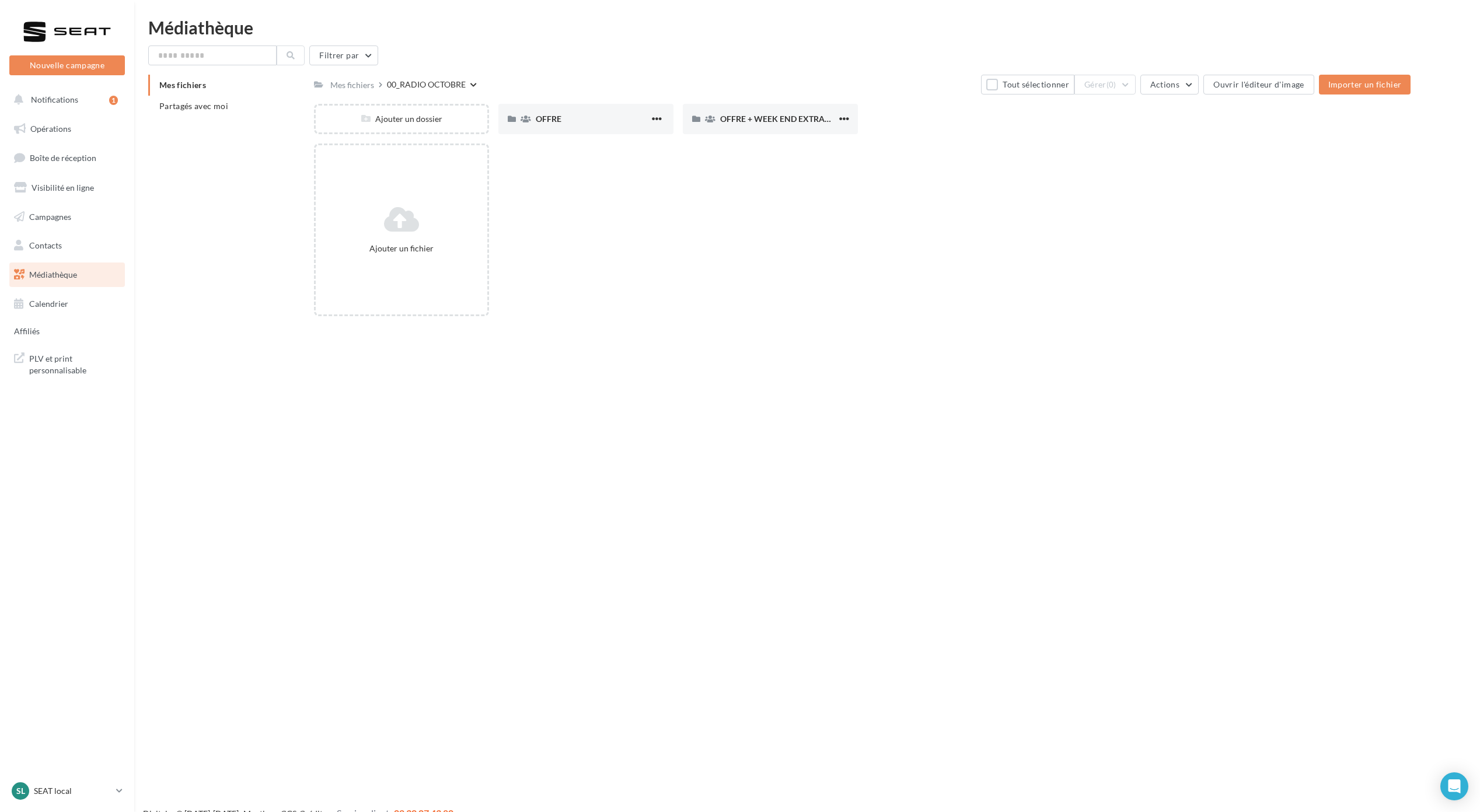
click at [423, 87] on div "00_RADIO OCTOBRE" at bounding box center [426, 85] width 79 height 12
click at [360, 87] on div "Mes fichiers" at bounding box center [353, 85] width 44 height 12
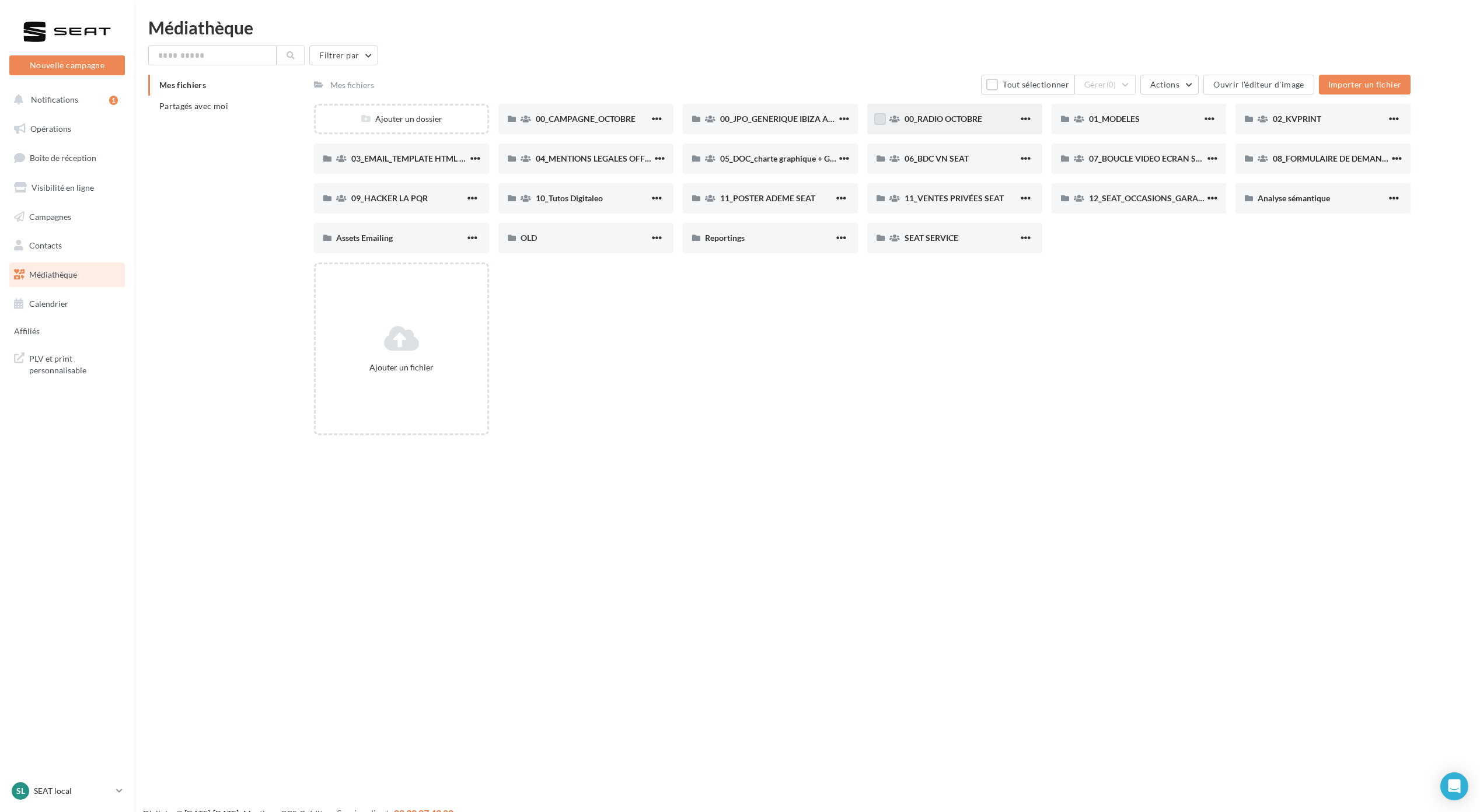
click at [878, 121] on label at bounding box center [880, 118] width 12 height 12
click at [1026, 122] on span "button" at bounding box center [1026, 118] width 10 height 10
click at [1109, 381] on div "Ajouter un fichier" at bounding box center [867, 353] width 1105 height 182
click at [1113, 81] on span "(1)" at bounding box center [1111, 85] width 10 height 9
click at [1095, 146] on button "Télécharger" at bounding box center [1077, 142] width 117 height 31
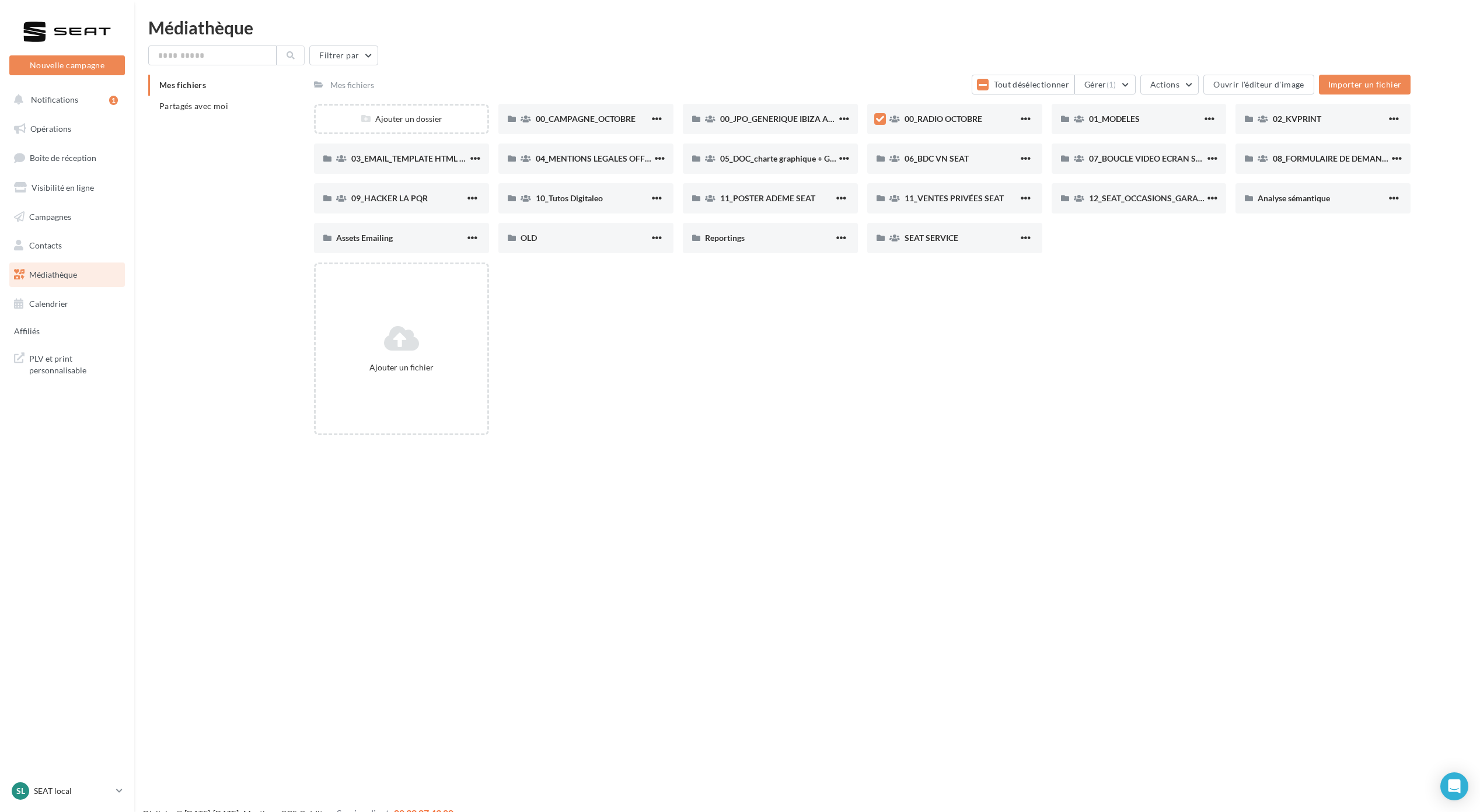
drag, startPoint x: 1306, startPoint y: 0, endPoint x: 941, endPoint y: 419, distance: 555.7
click at [941, 419] on div "Ajouter un fichier" at bounding box center [867, 353] width 1105 height 182
click at [60, 117] on link "Opérations" at bounding box center [67, 128] width 120 height 24
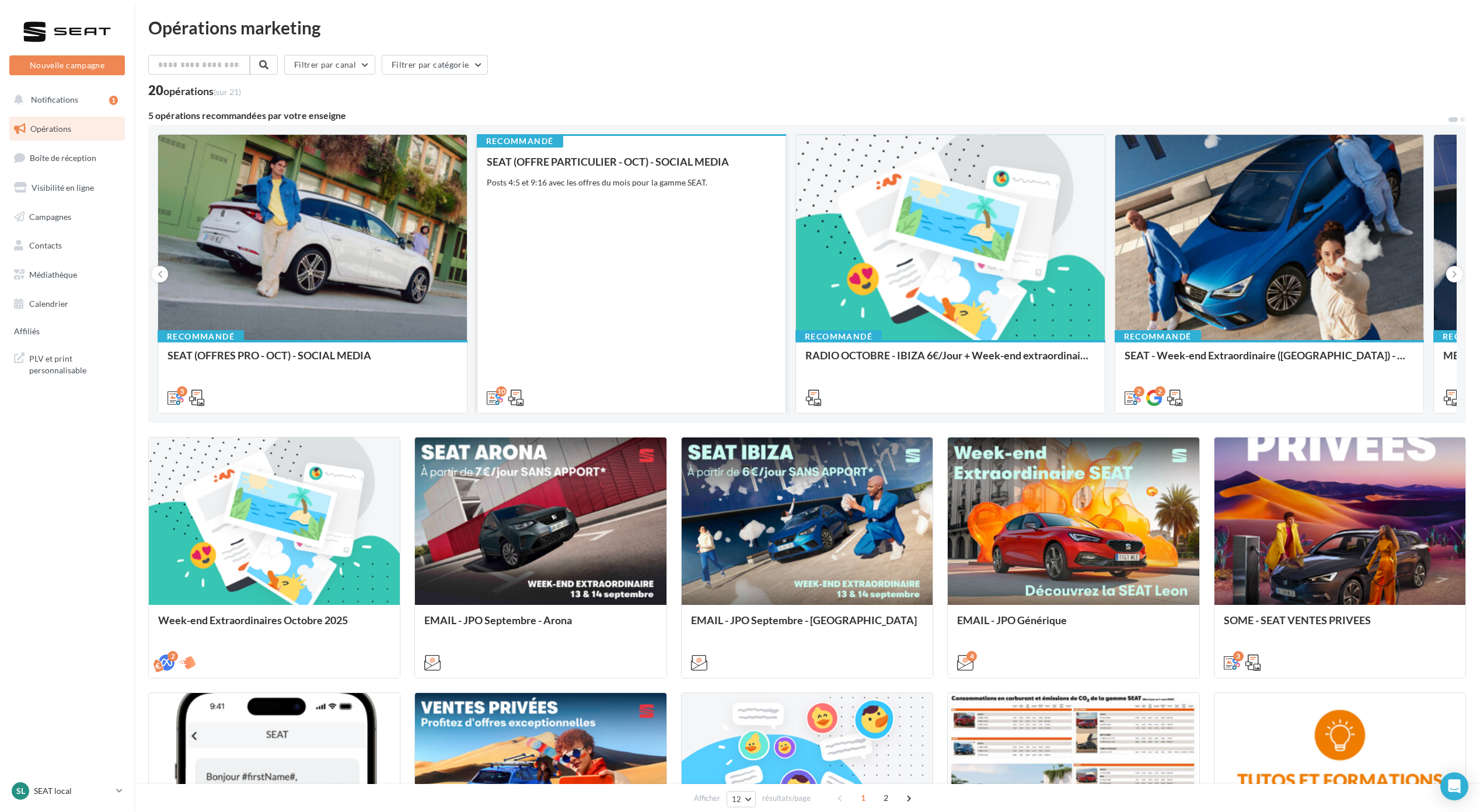
click at [614, 168] on div "SEAT (OFFRE PARTICULIER - OCT) - SOCIAL MEDIA Posts 4:5 et 9:16 avec les offres…" at bounding box center [631, 279] width 290 height 247
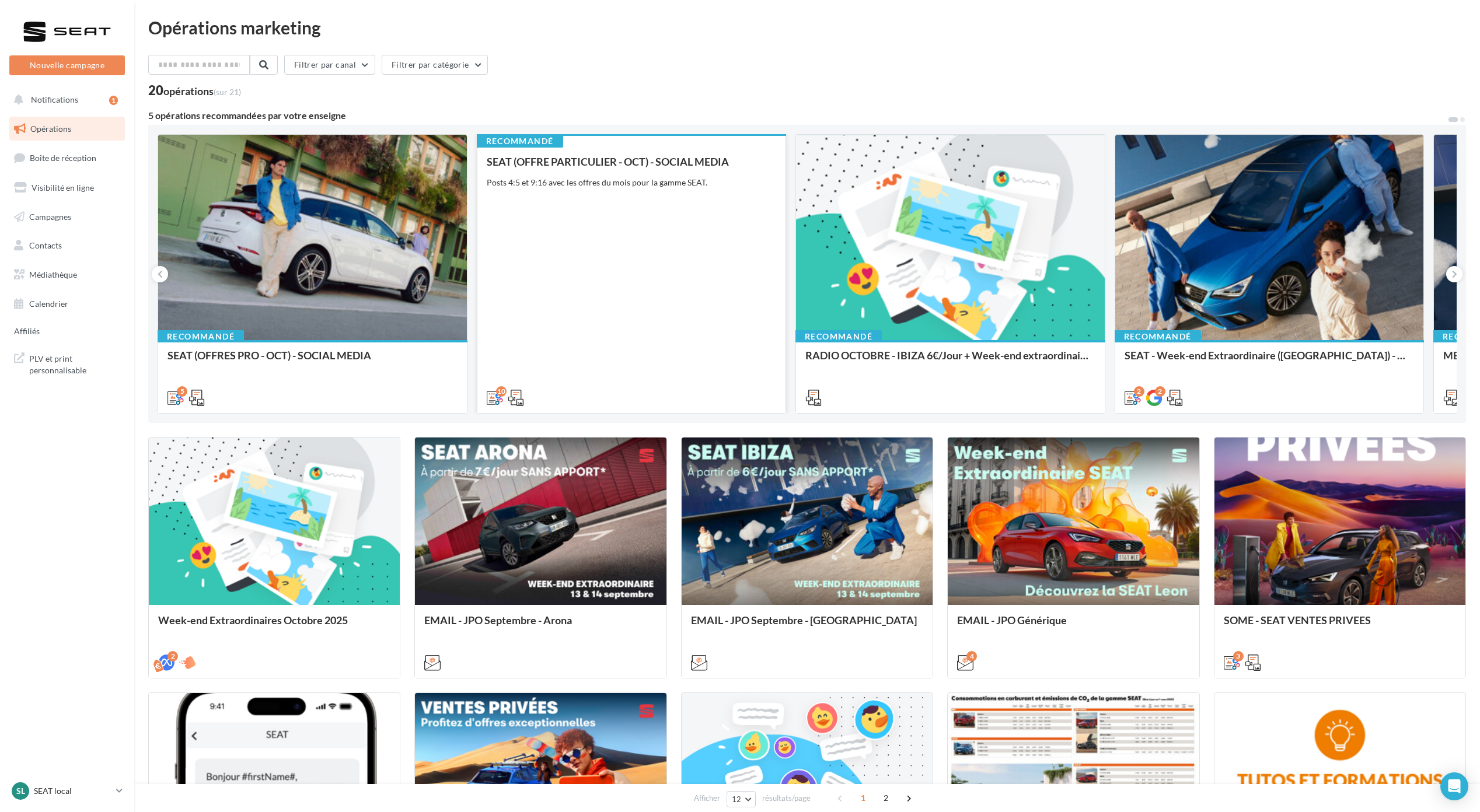
click at [642, 316] on div "SEAT (OFFRE PARTICULIER - OCT) - SOCIAL MEDIA Posts 4:5 et 9:16 avec les offres…" at bounding box center [631, 279] width 290 height 247
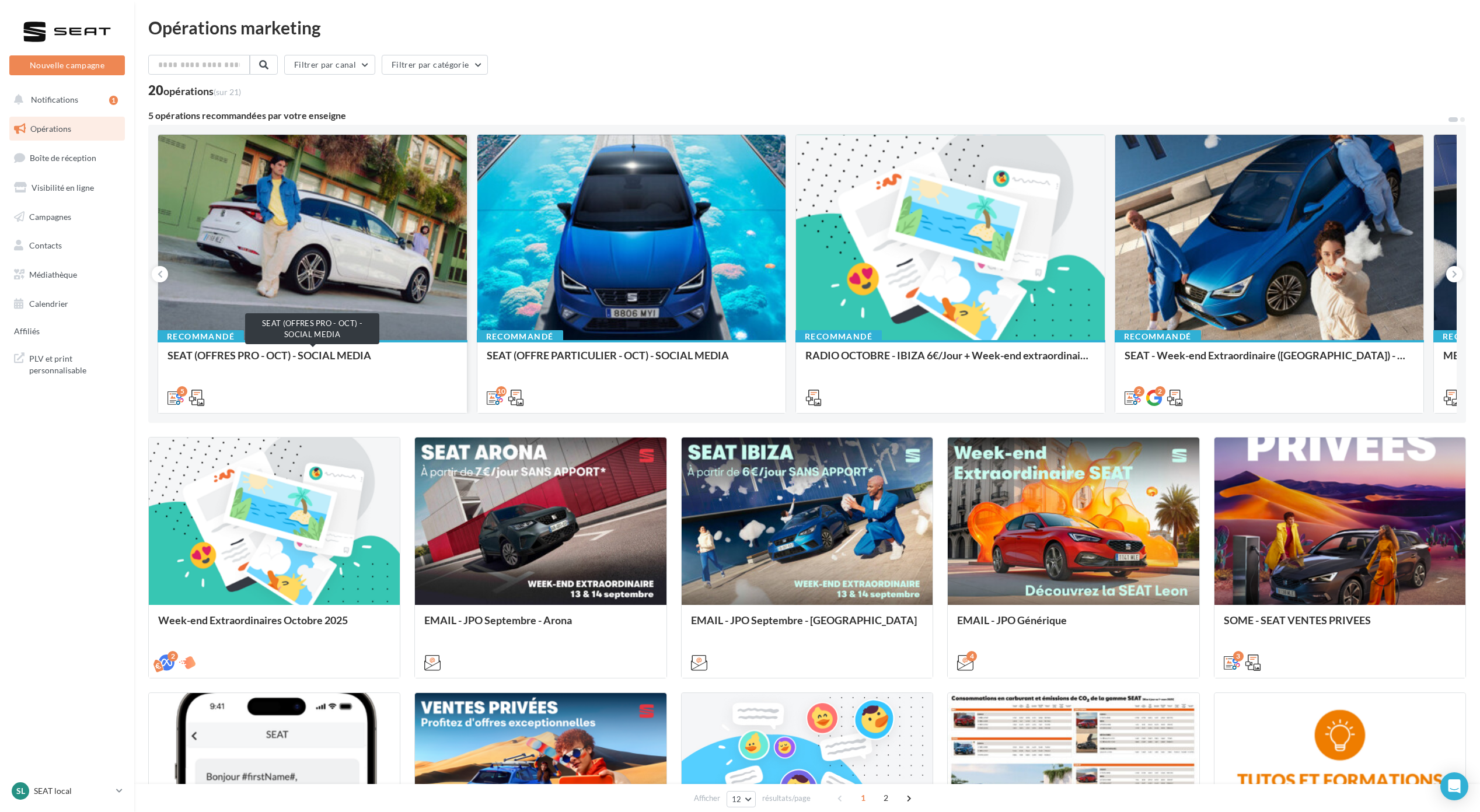
click at [278, 355] on div "SEAT (OFFRES PRO - OCT) - SOCIAL MEDIA" at bounding box center [313, 361] width 290 height 23
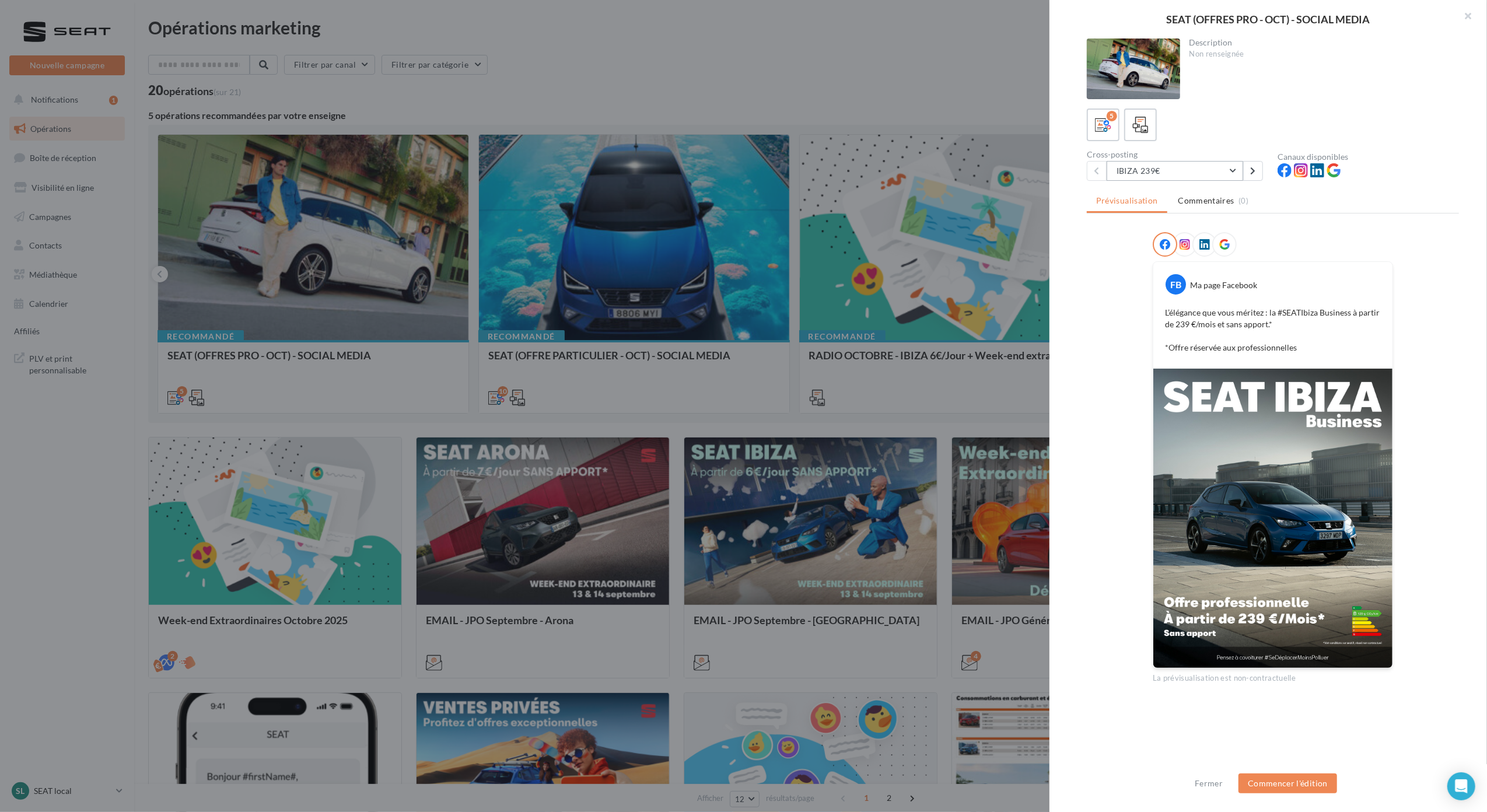
click at [1229, 166] on button "IBIZA 239€" at bounding box center [1175, 171] width 136 height 20
click at [1406, 220] on div "Prévisualisation Commentaires (0) FB Ma page Facebook L’élégance que vous mérit…" at bounding box center [1272, 483] width 372 height 586
click at [1212, 168] on button "IBIZA 239€" at bounding box center [1175, 171] width 136 height 20
click at [1153, 222] on button "ARONA 239€" at bounding box center [1193, 231] width 175 height 31
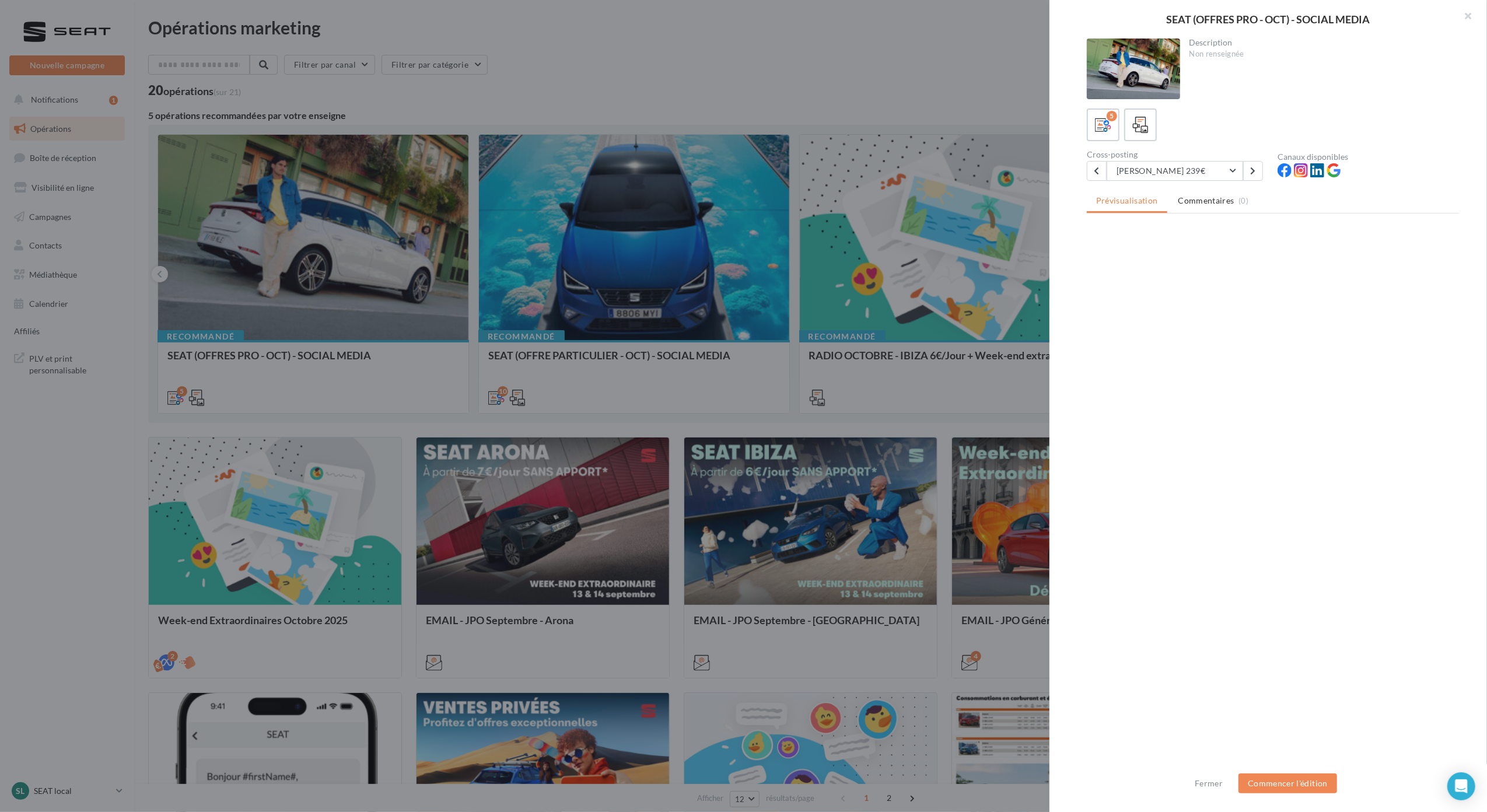
click at [740, 295] on div at bounding box center [743, 406] width 1487 height 812
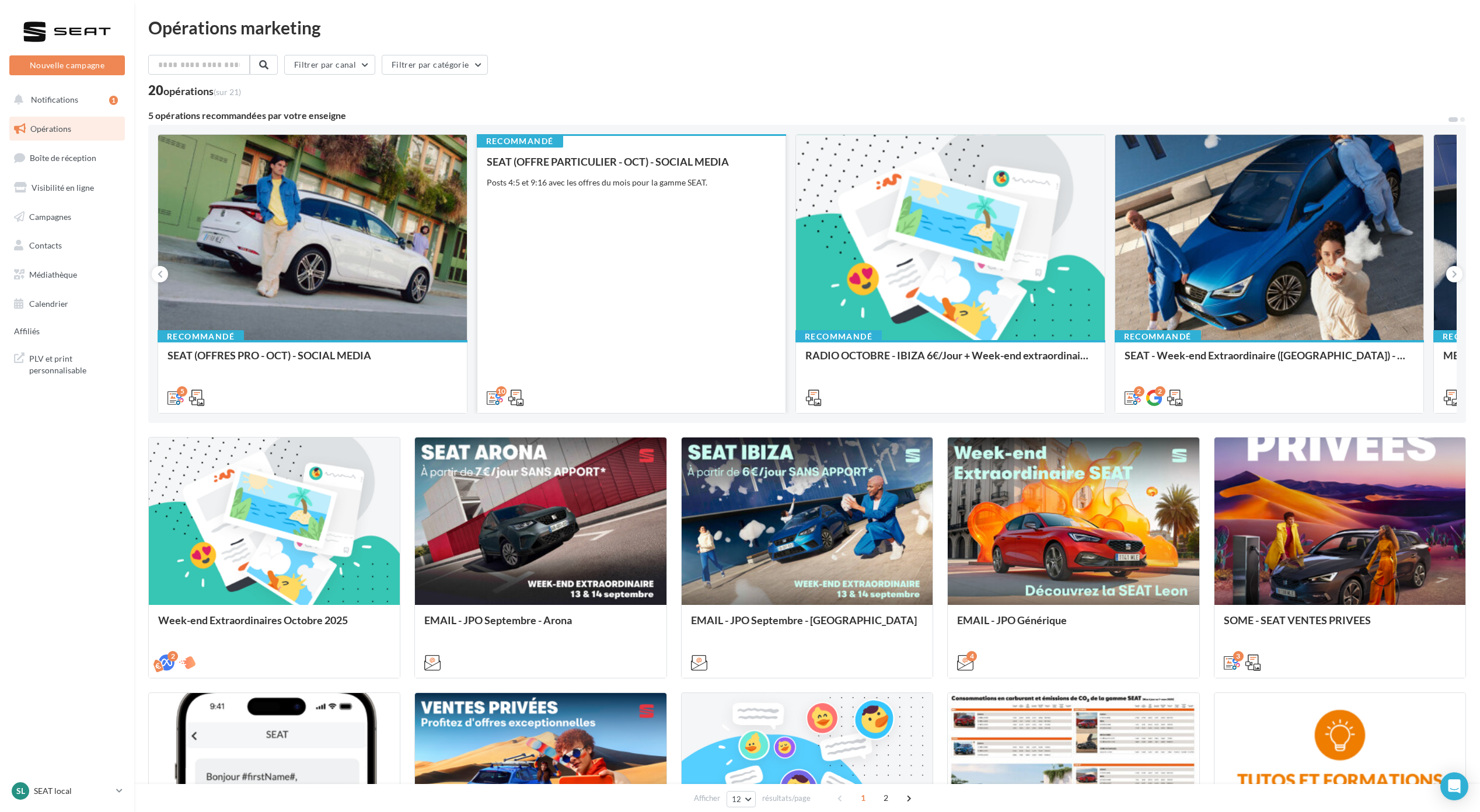
click at [593, 215] on div "SEAT (OFFRE PARTICULIER - OCT) - SOCIAL MEDIA Posts 4:5 et 9:16 avec les offres…" at bounding box center [631, 279] width 290 height 247
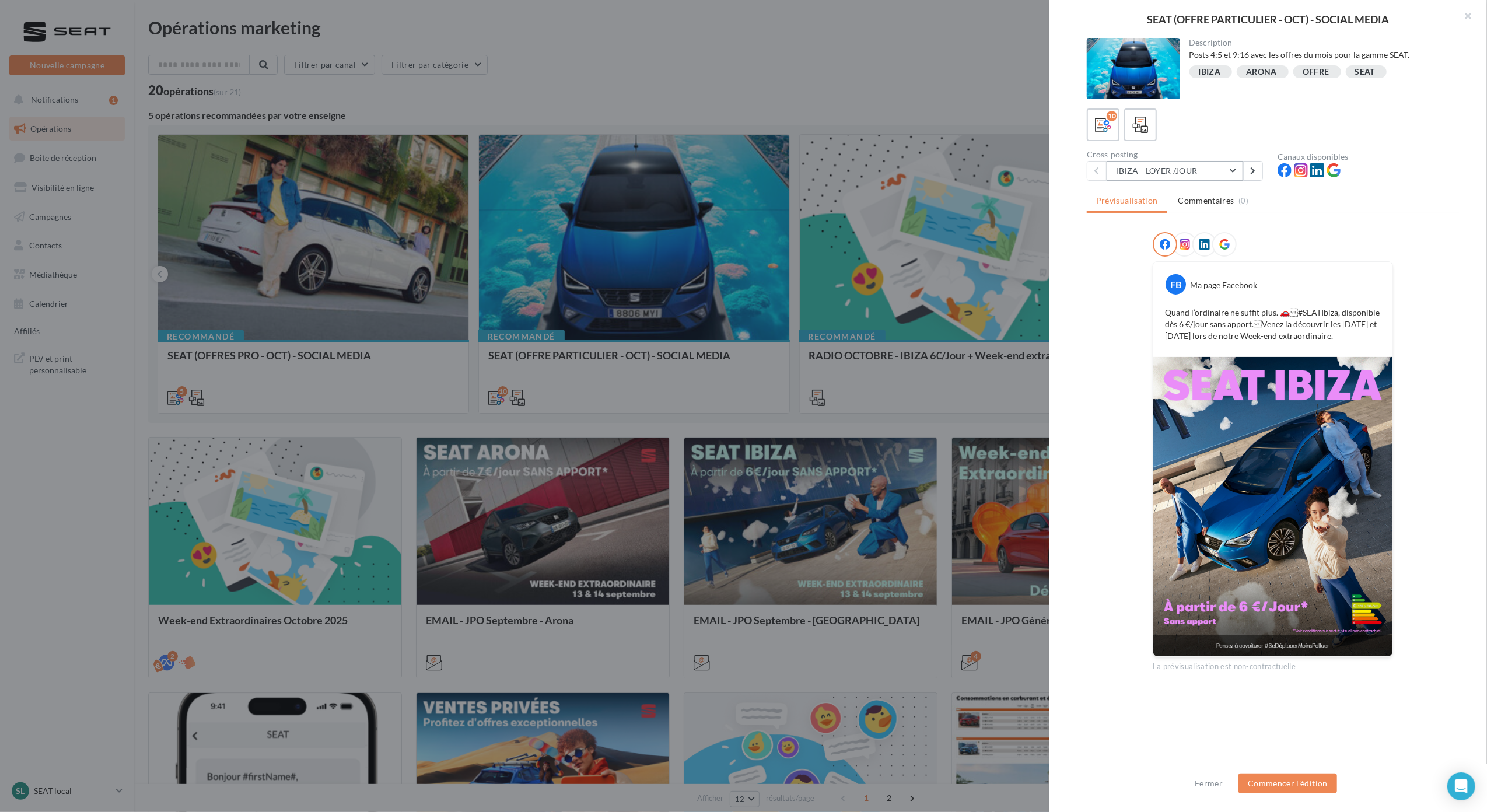
click at [1189, 179] on button "IBIZA - LOYER /JOUR" at bounding box center [1175, 171] width 136 height 20
click at [1466, 374] on div "Description Posts 4:5 et 9:16 avec les offres du mois pour la gamme SEAT. IBIZA…" at bounding box center [1272, 406] width 447 height 736
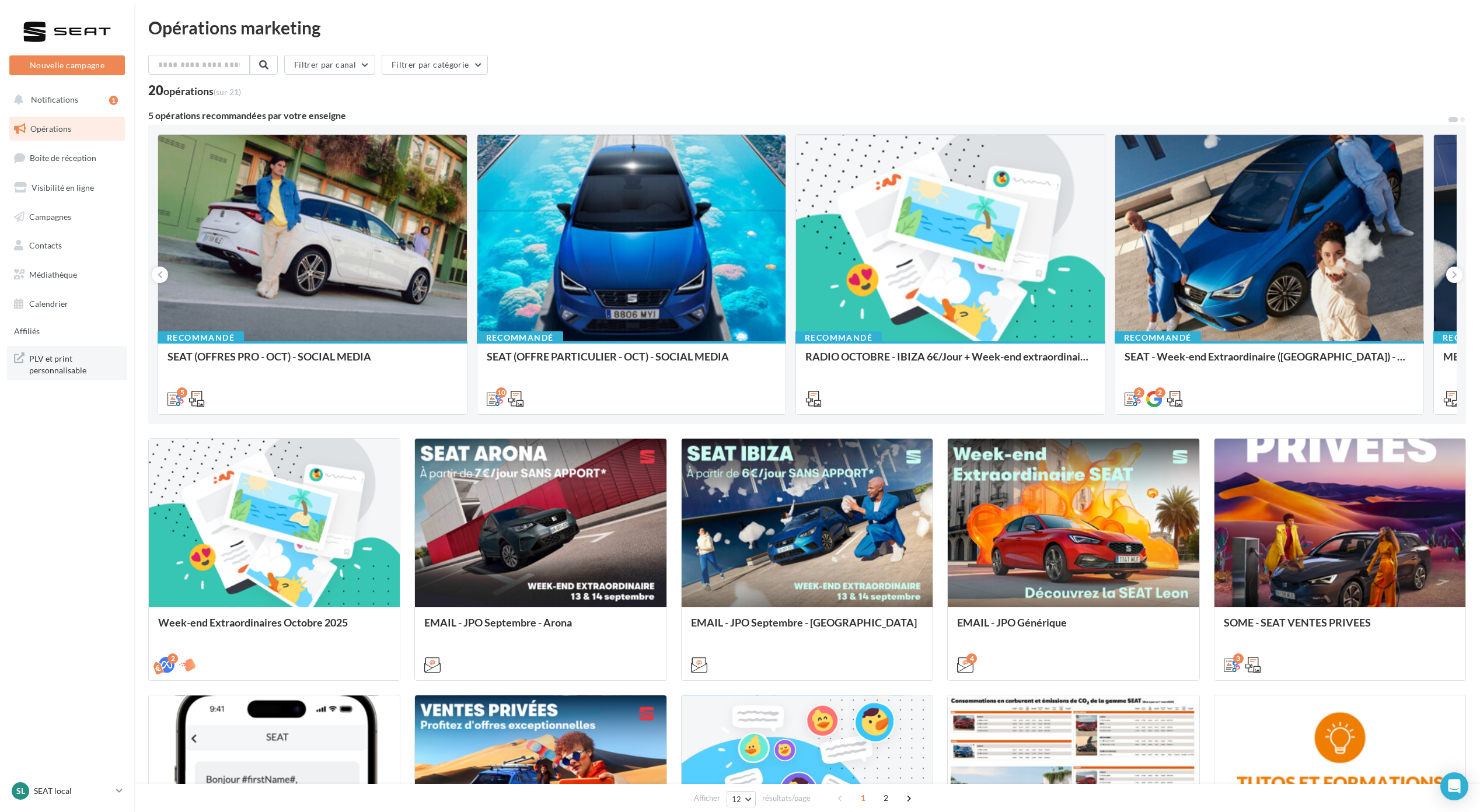
click at [42, 369] on span "PLV et print personnalisable" at bounding box center [74, 363] width 91 height 25
click at [68, 796] on div "Sl SEAT local marine.urbaniak@seat.fr_LOCALSEAT" at bounding box center [61, 791] width 100 height 17
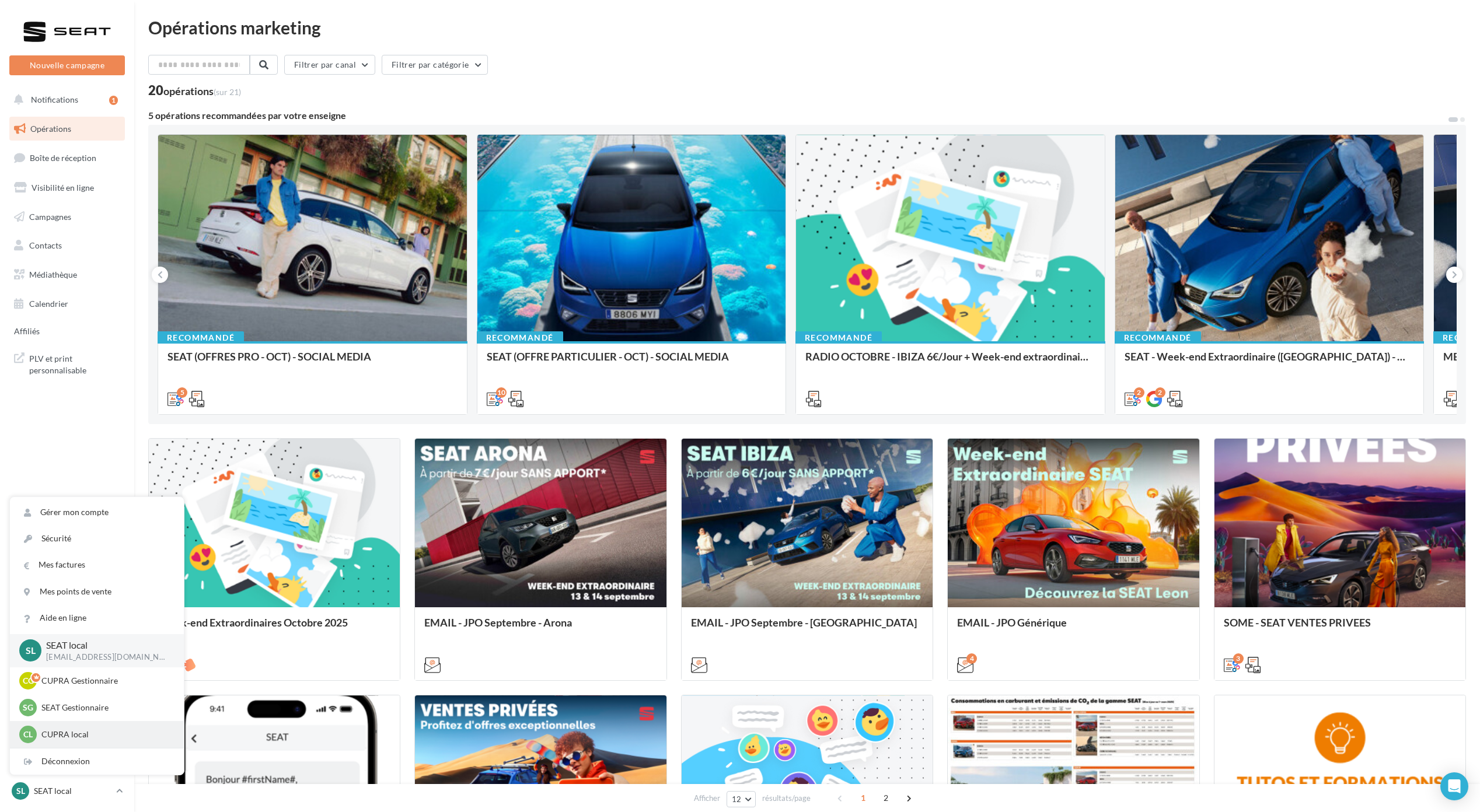
click at [68, 728] on p "CUPRA local" at bounding box center [106, 734] width 128 height 12
